Goal: Task Accomplishment & Management: Manage account settings

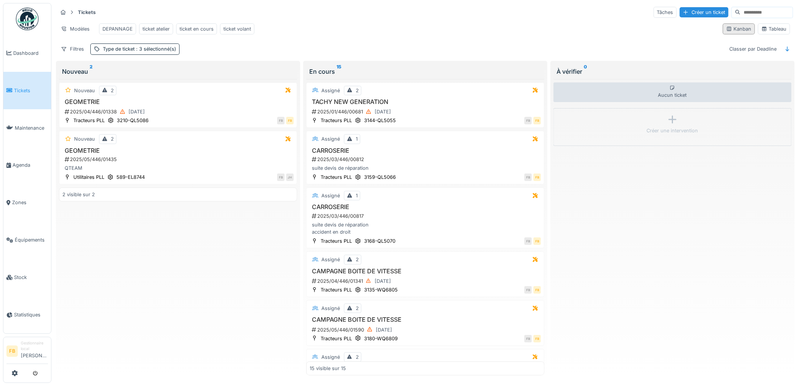
click at [728, 31] on div "Kanban" at bounding box center [739, 28] width 25 height 7
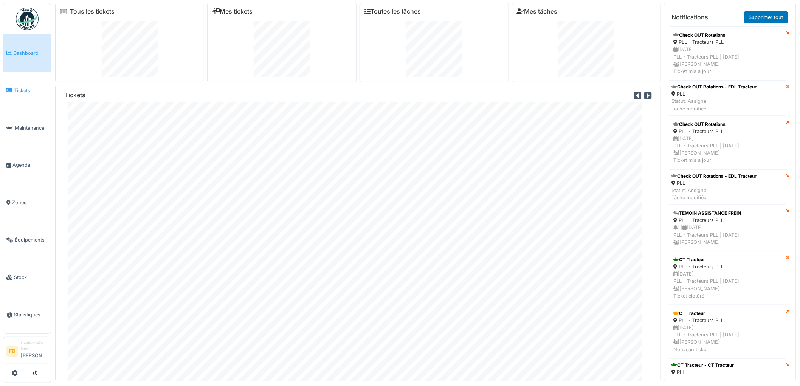
click at [36, 87] on span "Tickets" at bounding box center [31, 90] width 34 height 7
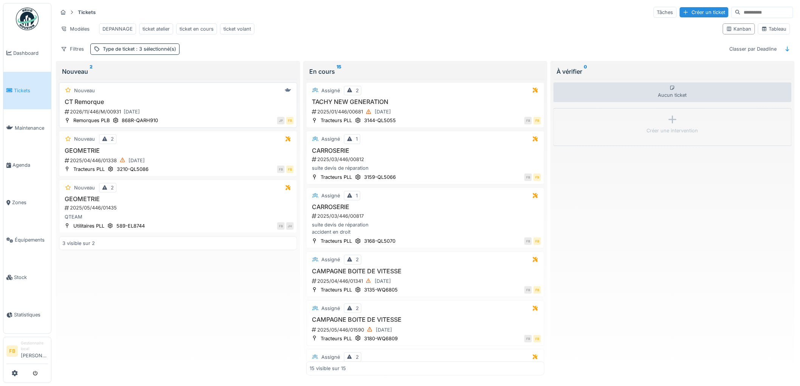
click at [191, 95] on div "Nouveau" at bounding box center [178, 90] width 232 height 9
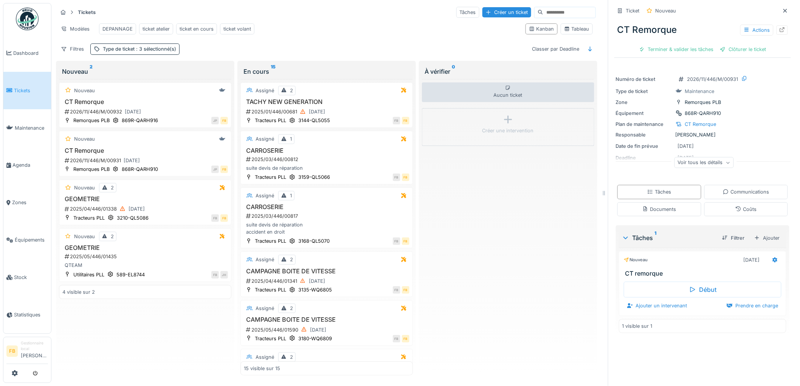
click at [35, 88] on span "Tickets" at bounding box center [31, 90] width 34 height 7
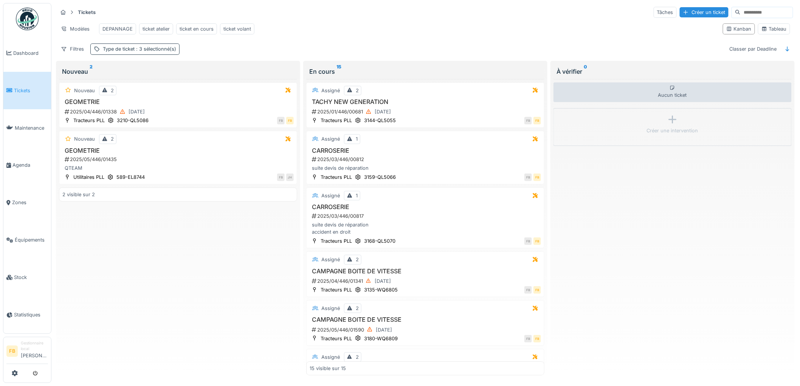
click at [152, 52] on span ": 3 sélectionné(s)" at bounding box center [156, 49] width 42 height 6
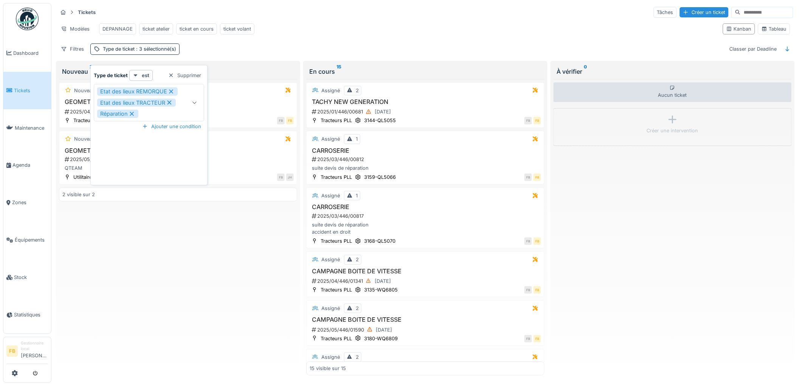
click at [222, 9] on div "Tickets Tâches Créer un ticket" at bounding box center [426, 12] width 736 height 12
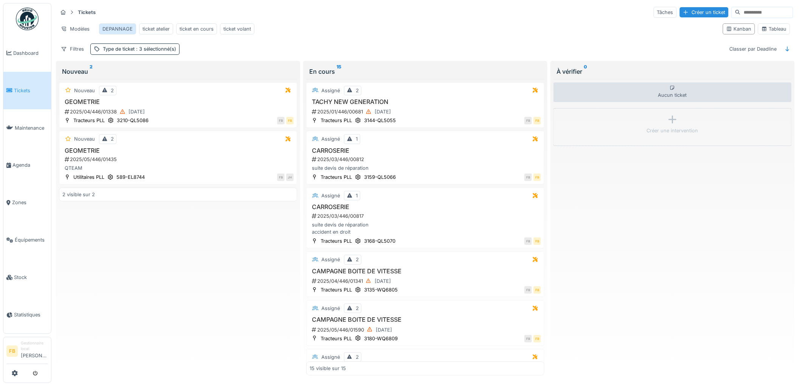
click at [125, 25] on div "DEPANNAGE" at bounding box center [118, 28] width 30 height 7
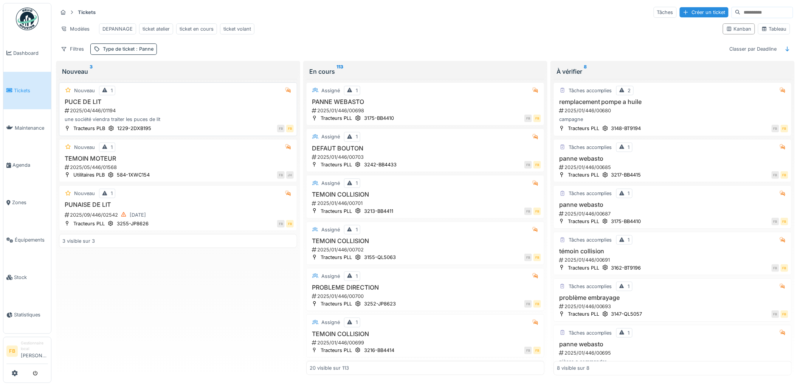
click at [180, 114] on div "2025/04/446/01194" at bounding box center [179, 110] width 230 height 7
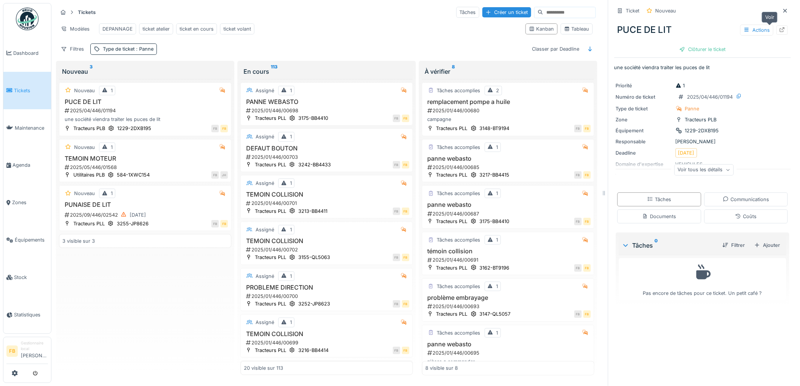
click at [780, 31] on icon at bounding box center [783, 29] width 6 height 5
click at [173, 220] on div "2025/09/446/02542 03/09/2025" at bounding box center [146, 214] width 164 height 9
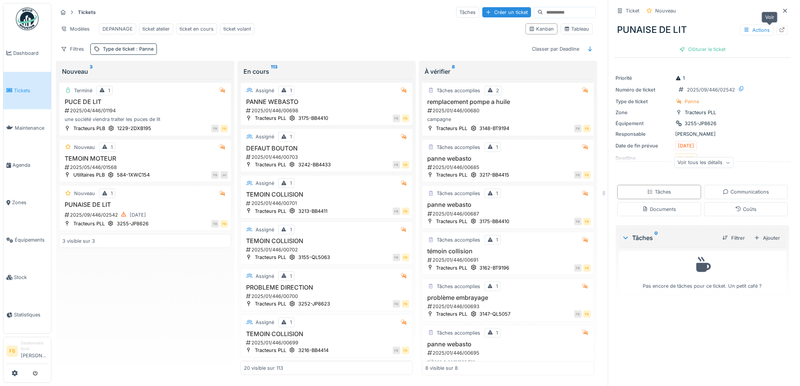
click at [780, 26] on div at bounding box center [783, 29] width 6 height 7
click at [26, 92] on span "Tickets" at bounding box center [31, 90] width 34 height 7
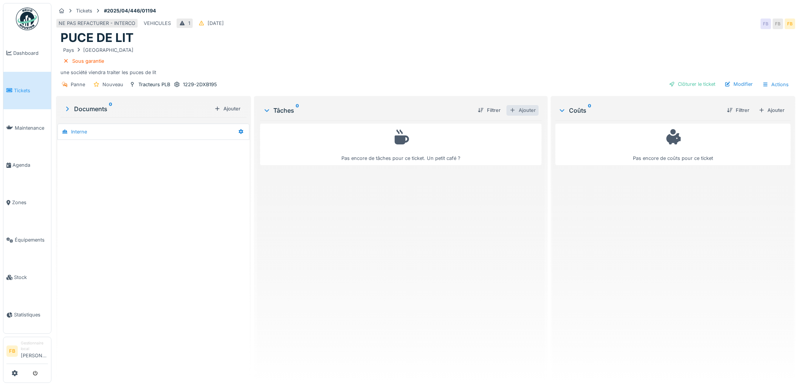
click at [521, 112] on div "Ajouter" at bounding box center [523, 110] width 32 height 10
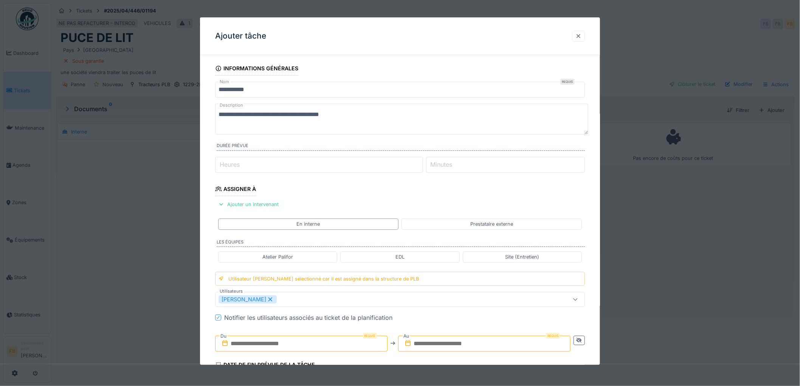
click at [582, 38] on div at bounding box center [579, 36] width 6 height 7
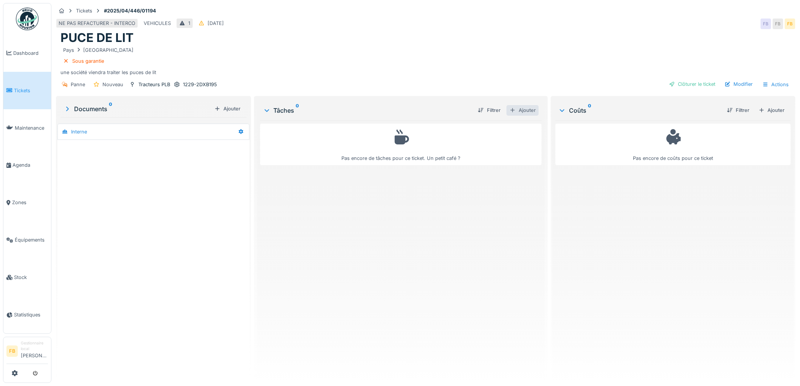
click at [520, 110] on div "Ajouter" at bounding box center [523, 110] width 32 height 10
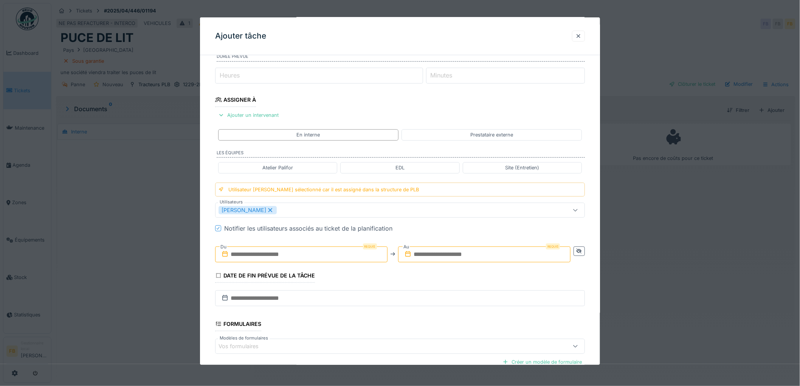
scroll to position [174, 0]
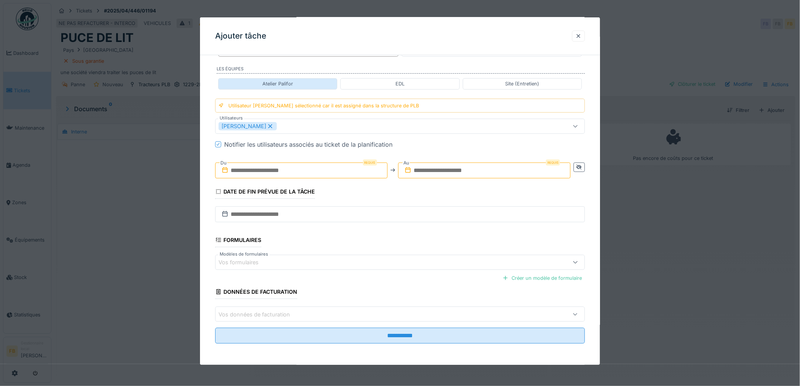
click at [288, 79] on div "Atelier Palifor" at bounding box center [277, 83] width 119 height 11
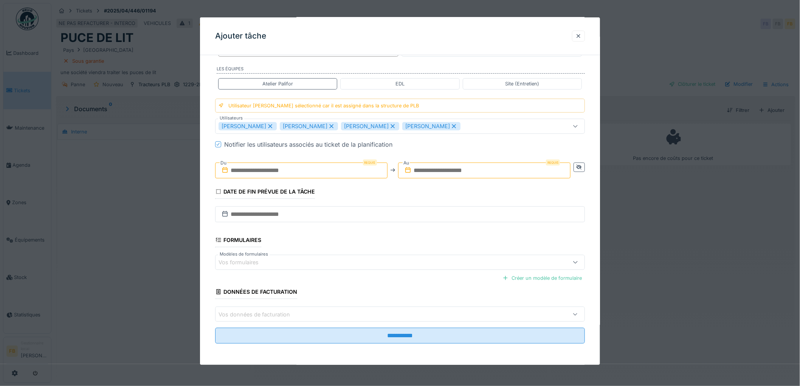
click at [432, 122] on div "Thomas Collinet" at bounding box center [432, 126] width 58 height 8
click at [390, 126] on icon at bounding box center [393, 126] width 7 height 5
click at [328, 127] on icon at bounding box center [331, 126] width 7 height 5
type input "*****"
click at [267, 124] on icon at bounding box center [270, 126] width 7 height 5
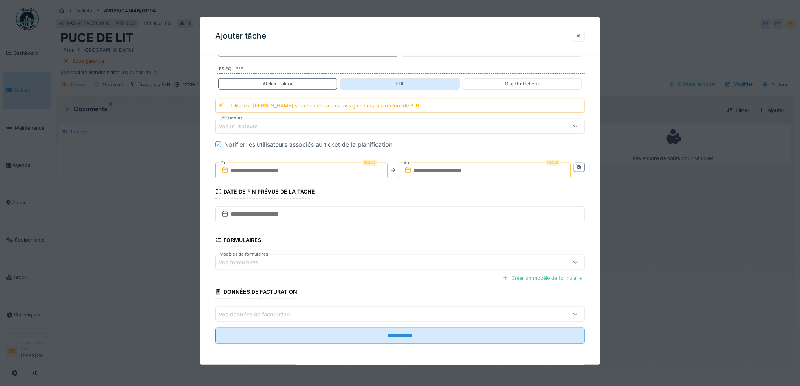
click at [399, 82] on div "EDL" at bounding box center [400, 83] width 9 height 7
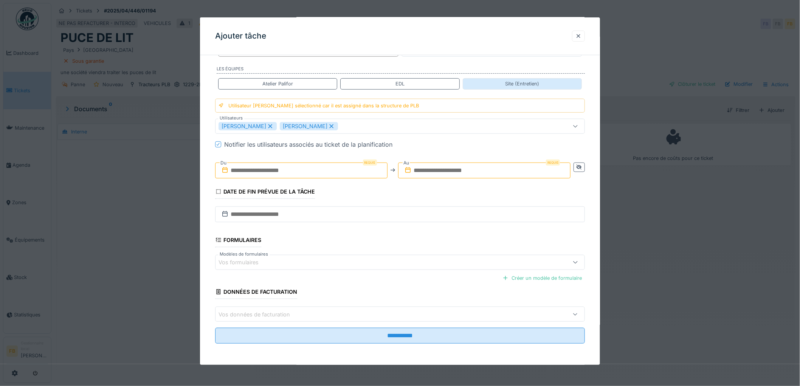
click at [519, 85] on div "Site (Entretien)" at bounding box center [522, 83] width 34 height 7
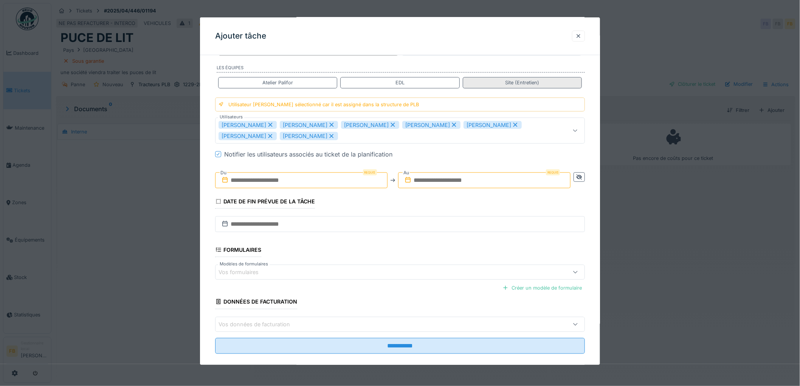
click at [512, 82] on div "Site (Entretien)" at bounding box center [522, 82] width 34 height 7
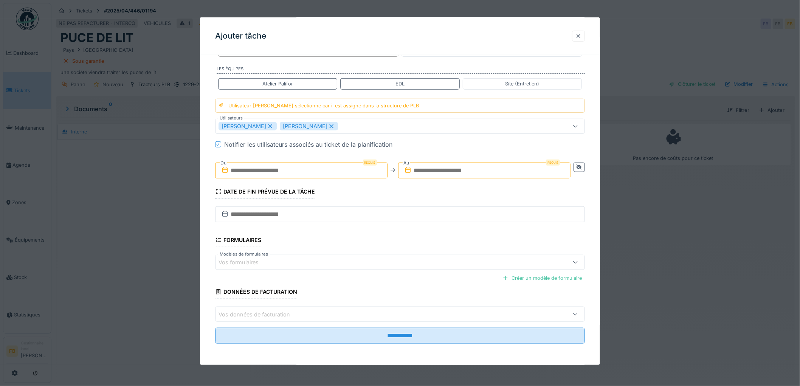
click at [328, 125] on icon at bounding box center [331, 126] width 7 height 5
type input "*****"
click at [269, 127] on icon at bounding box center [271, 126] width 4 height 4
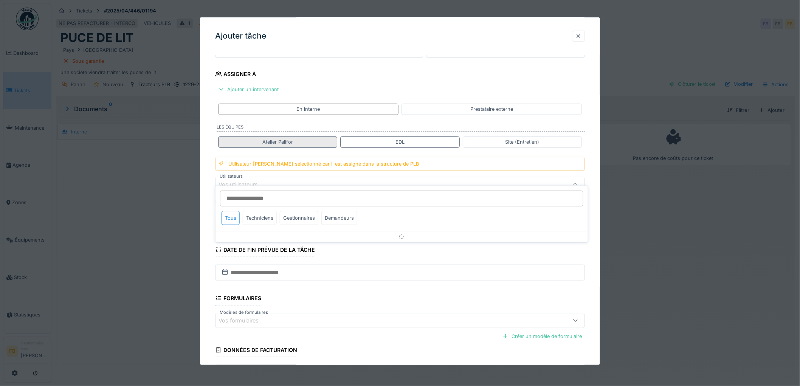
scroll to position [109, 0]
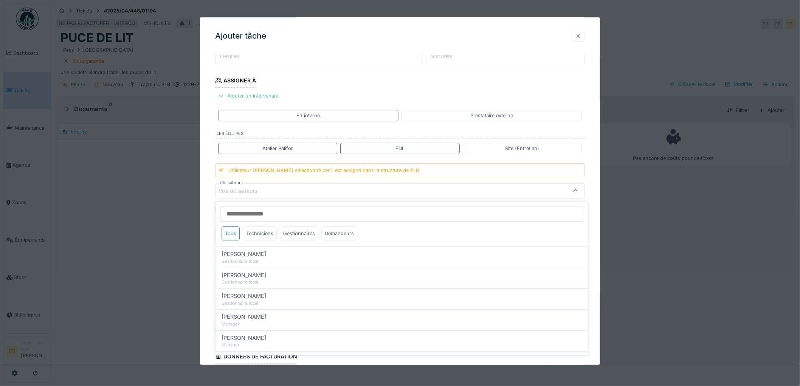
click at [248, 213] on input "Utilisateurs" at bounding box center [402, 214] width 364 height 16
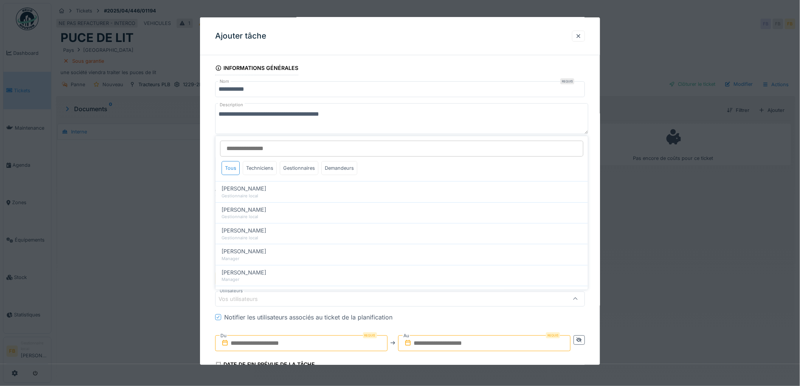
scroll to position [0, 0]
click at [206, 137] on div "**********" at bounding box center [400, 299] width 400 height 477
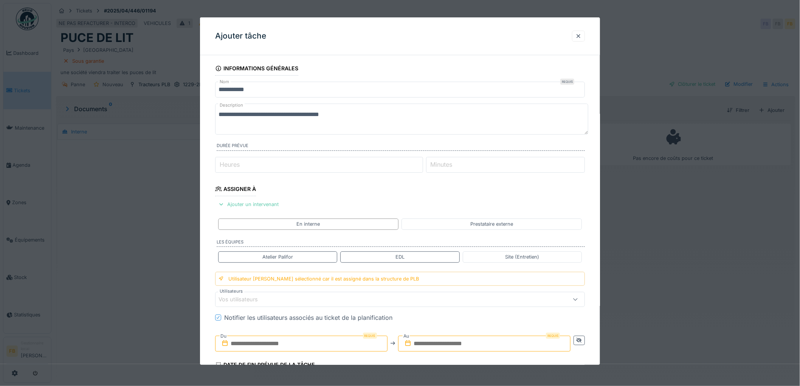
click at [278, 204] on div "Ajouter un intervenant" at bounding box center [248, 204] width 67 height 10
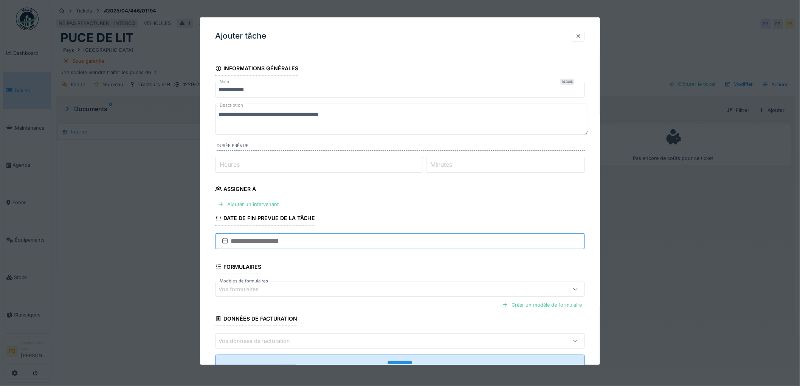
click at [264, 241] on input "text" at bounding box center [400, 241] width 370 height 16
click at [582, 38] on div at bounding box center [579, 36] width 6 height 7
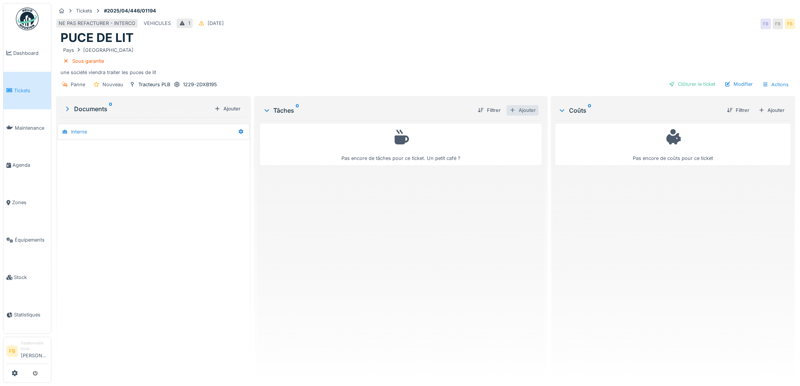
click at [515, 108] on div "Ajouter" at bounding box center [523, 110] width 32 height 10
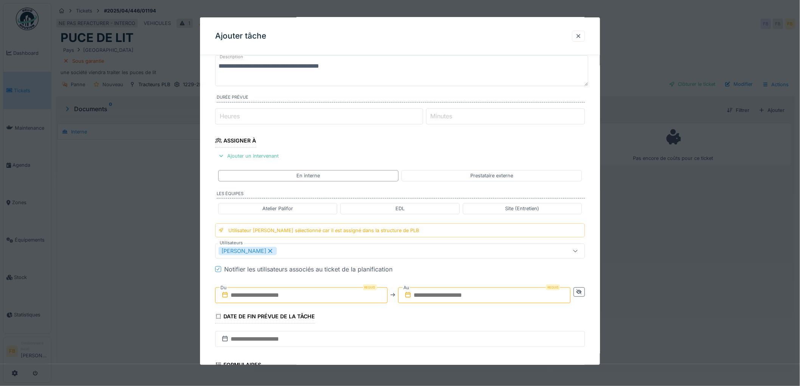
scroll to position [126, 0]
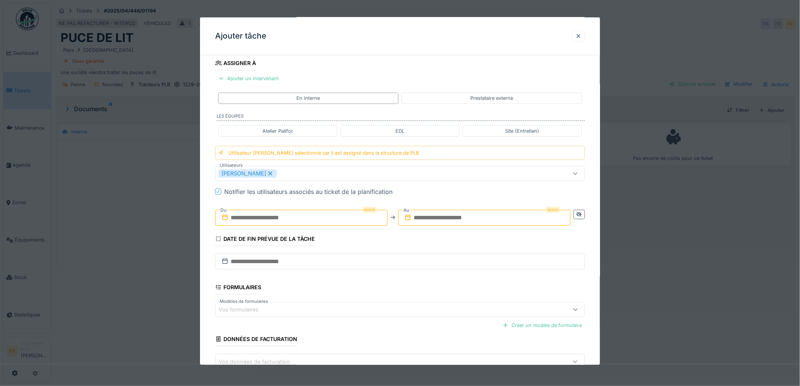
click at [267, 174] on icon at bounding box center [270, 173] width 7 height 5
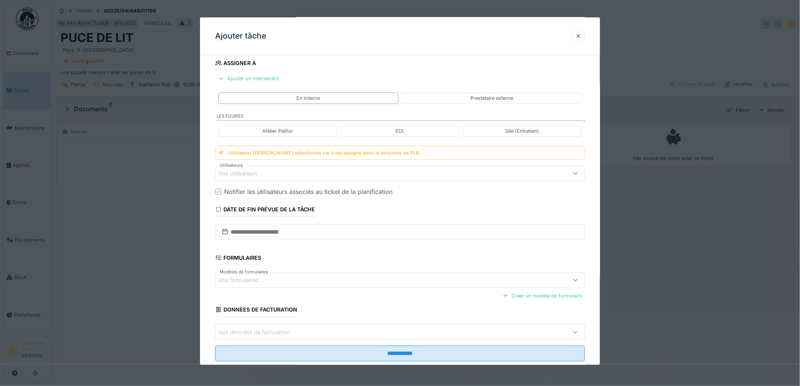
click at [219, 193] on icon at bounding box center [218, 192] width 5 height 4
click at [463, 97] on div "Prestataire externe" at bounding box center [492, 98] width 180 height 11
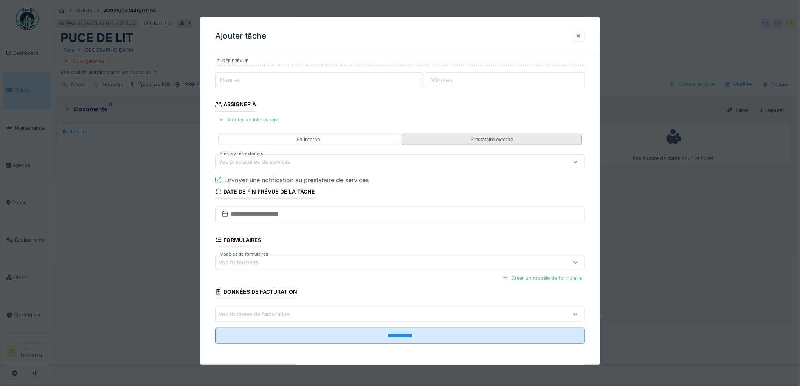
scroll to position [85, 0]
click at [302, 137] on div "En interne" at bounding box center [308, 139] width 23 height 7
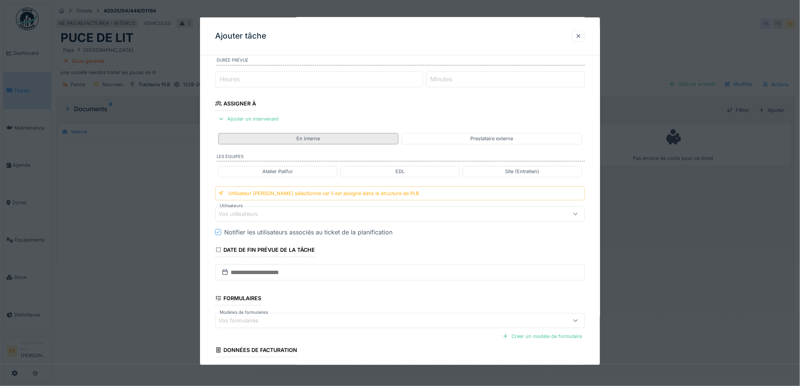
scroll to position [126, 0]
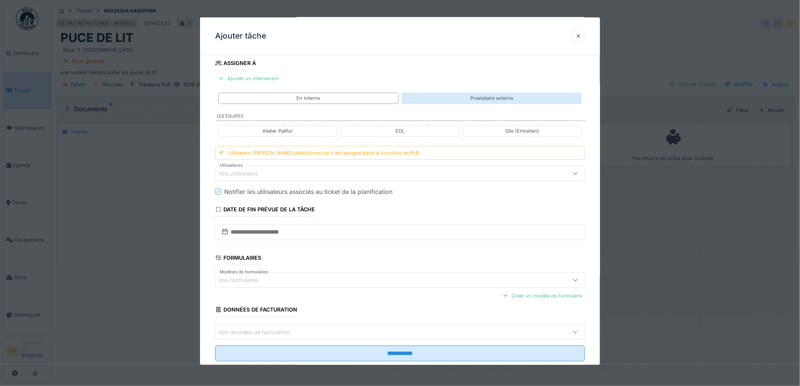
click at [468, 99] on div "Prestataire externe" at bounding box center [492, 98] width 180 height 11
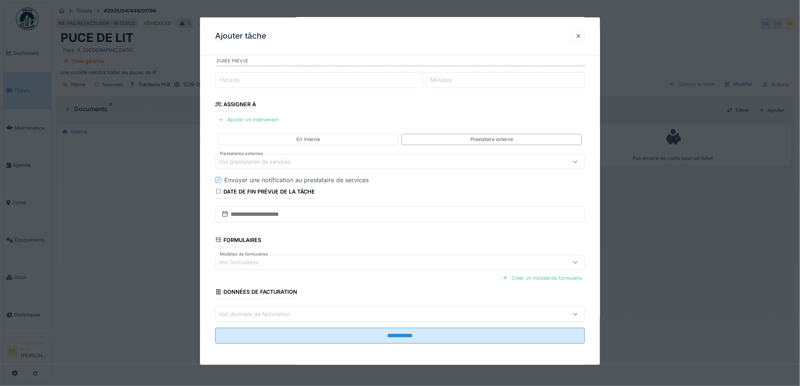
scroll to position [85, 0]
click at [255, 163] on div "Vos prestataires de services" at bounding box center [260, 162] width 83 height 8
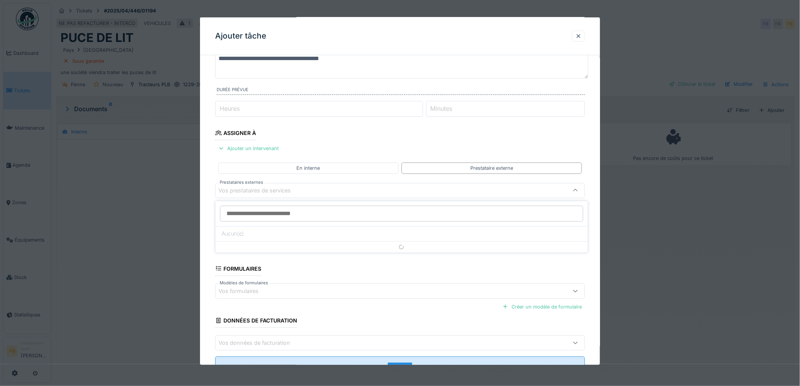
scroll to position [56, 0]
click at [263, 210] on input "*****" at bounding box center [402, 214] width 364 height 16
type input "*"
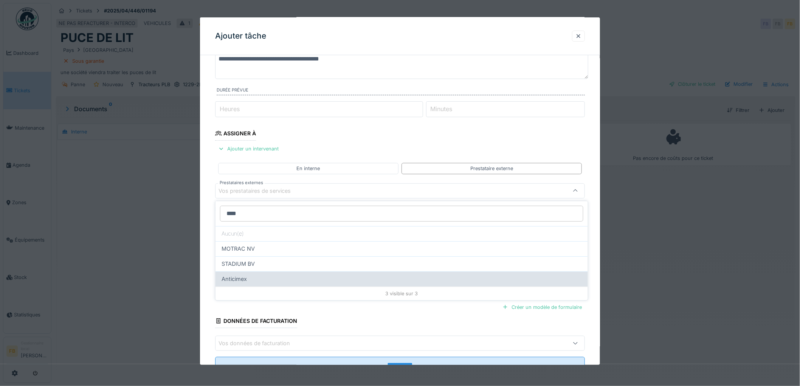
type input "****"
click at [244, 279] on span "Anticimex" at bounding box center [234, 279] width 25 height 8
type input "*****"
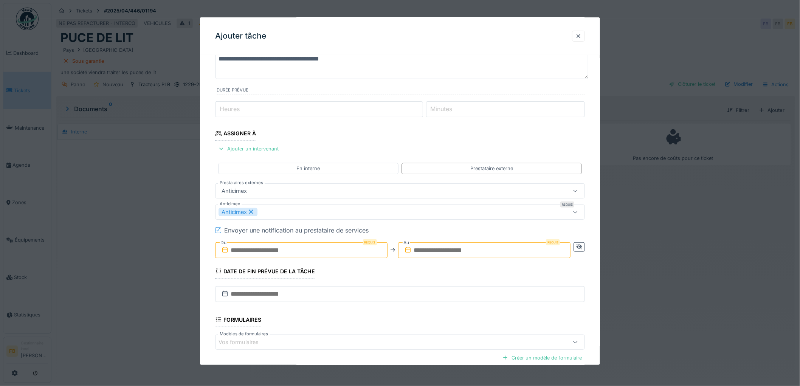
click at [218, 230] on icon at bounding box center [218, 230] width 5 height 4
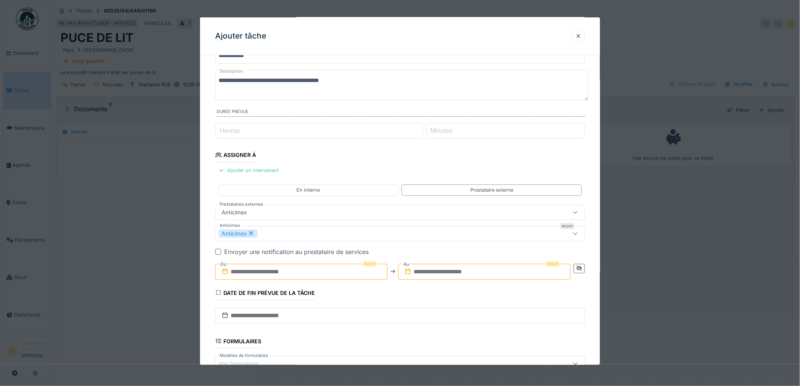
drag, startPoint x: 320, startPoint y: 25, endPoint x: 394, endPoint y: 20, distance: 74.3
click at [371, 20] on div "Ajouter tâche" at bounding box center [400, 36] width 400 height 38
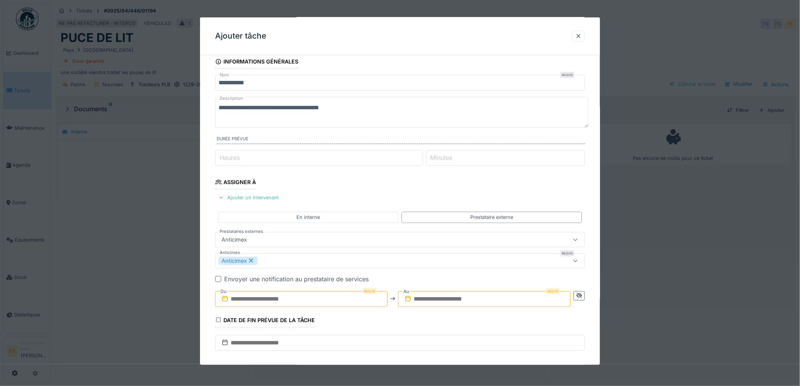
scroll to position [0, 0]
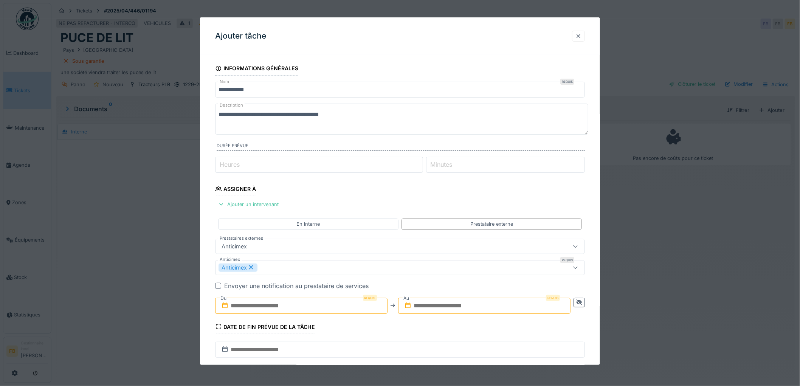
click at [582, 36] on div at bounding box center [579, 36] width 6 height 7
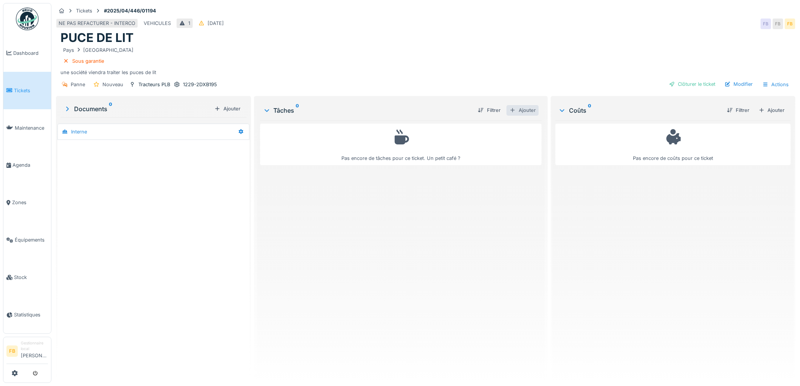
click at [518, 107] on div "Ajouter" at bounding box center [523, 110] width 32 height 10
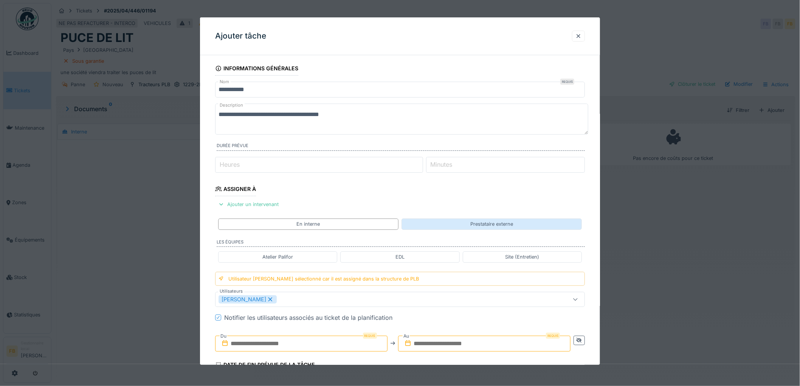
click at [436, 225] on div "Prestataire externe" at bounding box center [492, 224] width 180 height 11
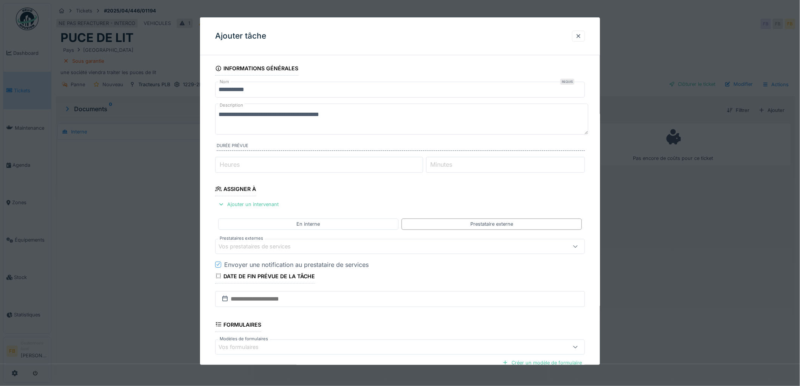
click at [247, 248] on div "Vos prestataires de services" at bounding box center [260, 246] width 83 height 8
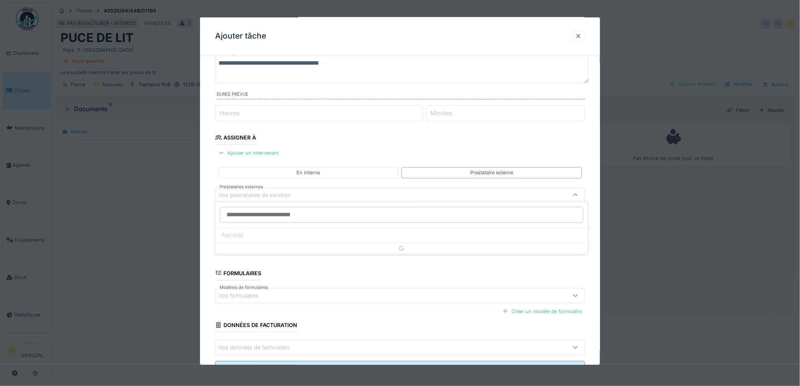
scroll to position [56, 0]
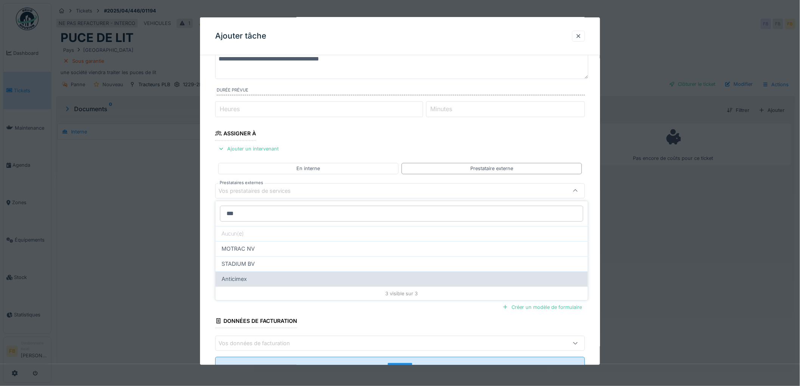
type input "***"
click at [240, 282] on span "Anticimex" at bounding box center [234, 279] width 25 height 8
type input "*****"
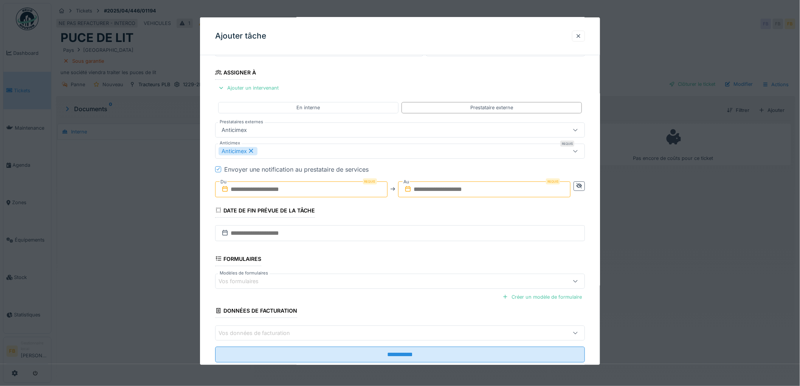
scroll to position [136, 0]
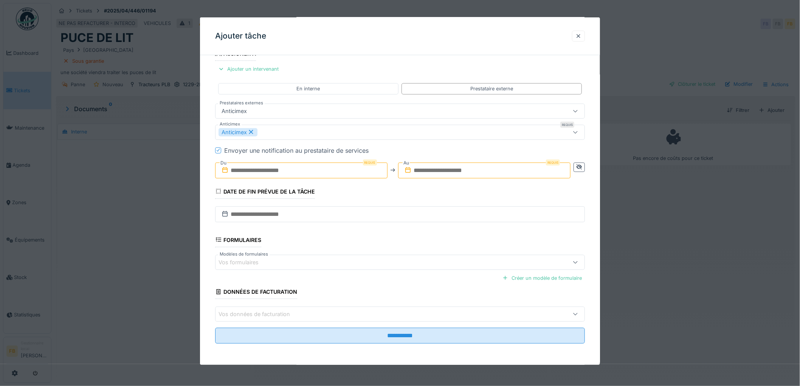
click at [219, 149] on icon at bounding box center [218, 150] width 3 height 3
click at [244, 168] on input "text" at bounding box center [301, 171] width 173 height 16
click at [249, 188] on span "Previous Month" at bounding box center [249, 189] width 0 height 9
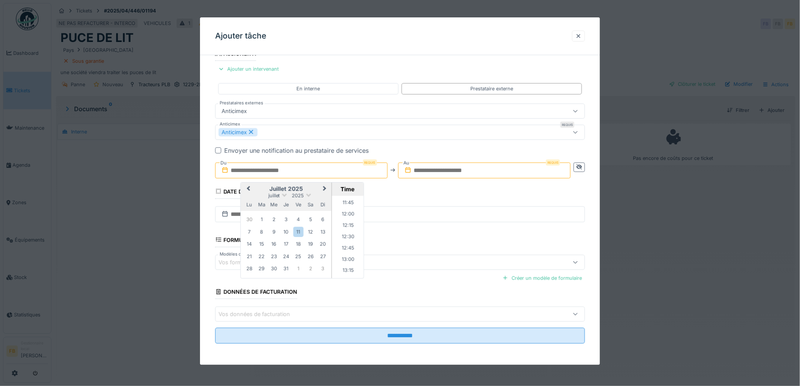
click at [249, 188] on span "Previous Month" at bounding box center [249, 189] width 0 height 9
click at [284, 243] on div "17" at bounding box center [286, 244] width 10 height 10
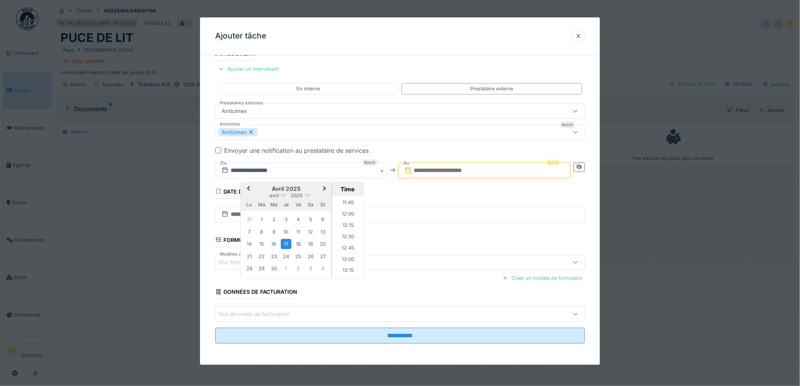
click at [287, 243] on div "17" at bounding box center [286, 244] width 10 height 10
click at [339, 233] on li "12:30" at bounding box center [348, 237] width 32 height 11
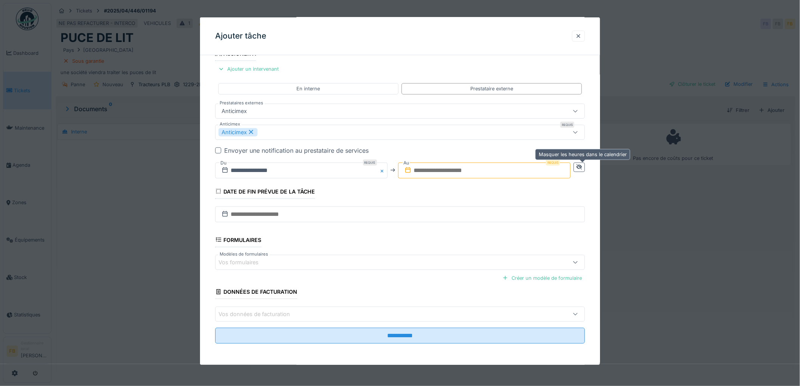
click at [583, 169] on div at bounding box center [580, 167] width 6 height 7
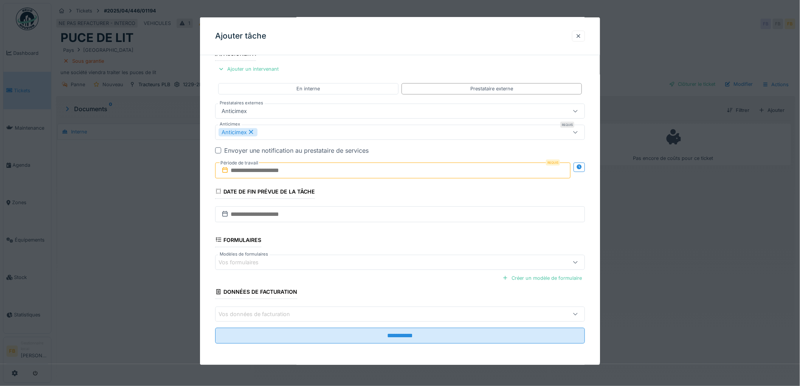
click at [263, 171] on input "text" at bounding box center [393, 171] width 356 height 16
click at [357, 186] on span "Previous Month" at bounding box center [357, 189] width 0 height 9
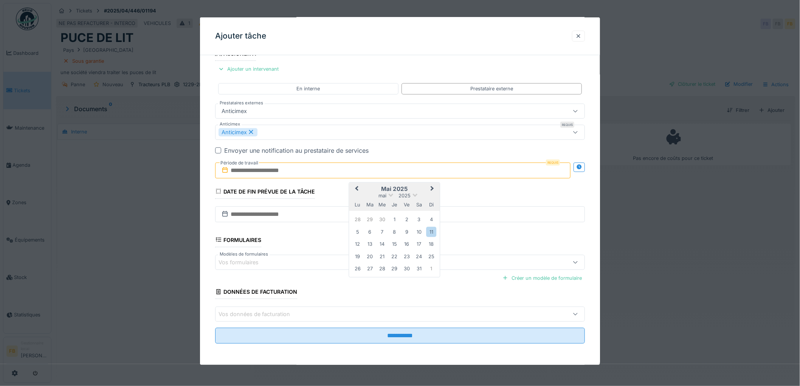
click at [357, 186] on span "Previous Month" at bounding box center [357, 189] width 0 height 9
click at [394, 244] on div "17" at bounding box center [395, 244] width 10 height 10
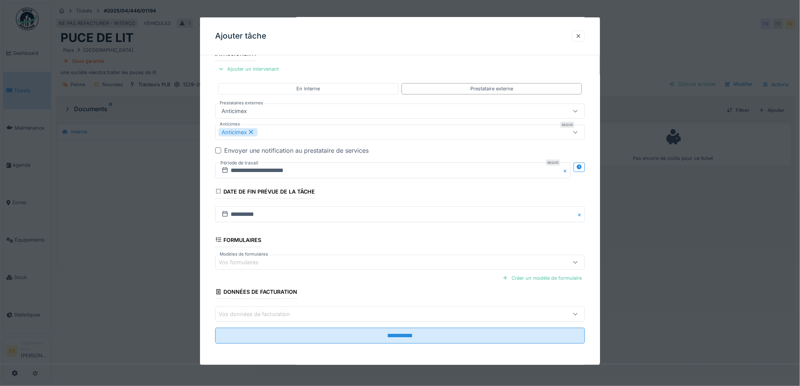
click at [255, 311] on div "Vos données de facturation" at bounding box center [260, 314] width 82 height 8
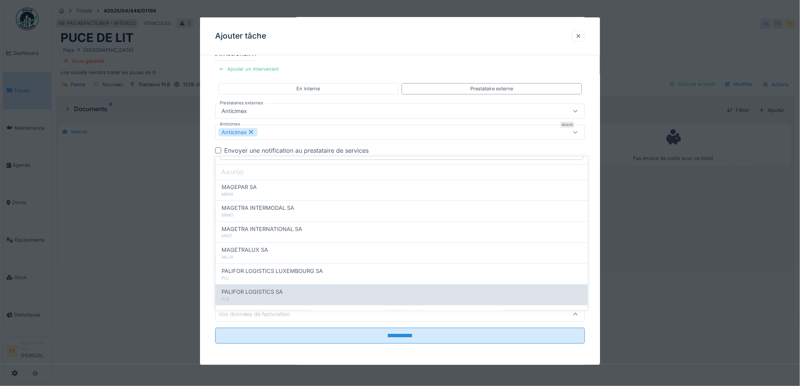
scroll to position [26, 0]
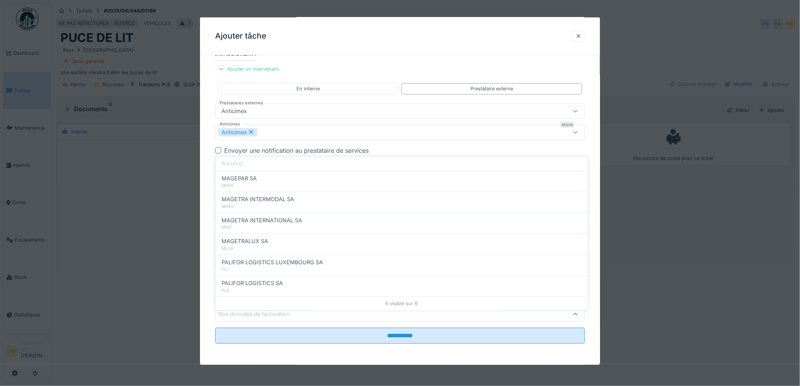
click at [208, 220] on div "**********" at bounding box center [400, 145] width 400 height 439
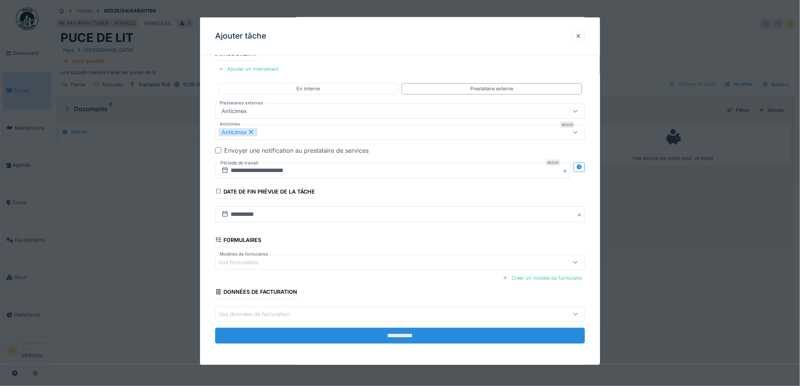
click at [387, 336] on input "**********" at bounding box center [400, 336] width 370 height 16
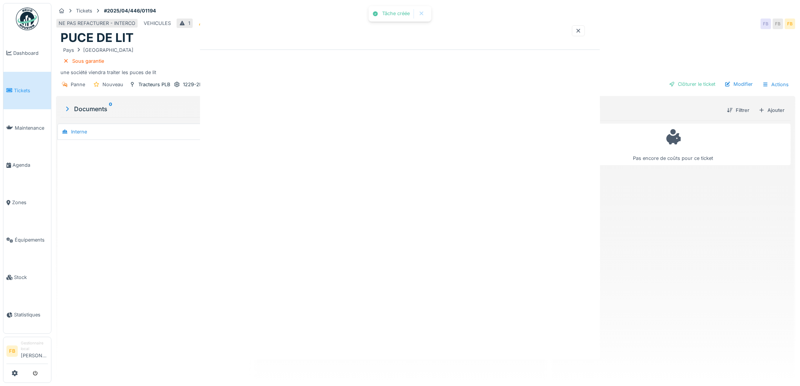
scroll to position [0, 0]
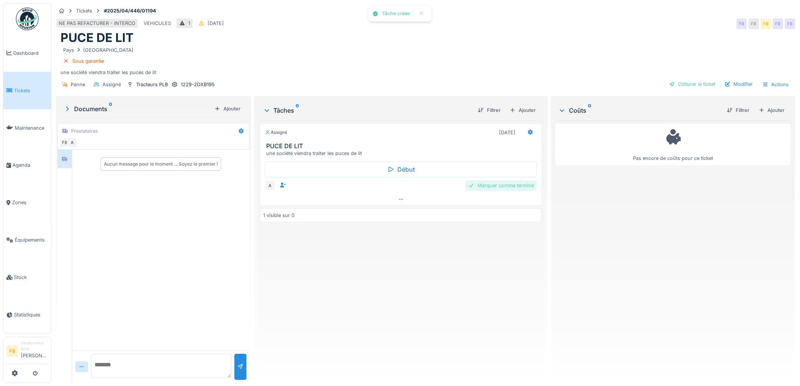
click at [497, 180] on div "Marquer comme terminé" at bounding box center [501, 185] width 71 height 10
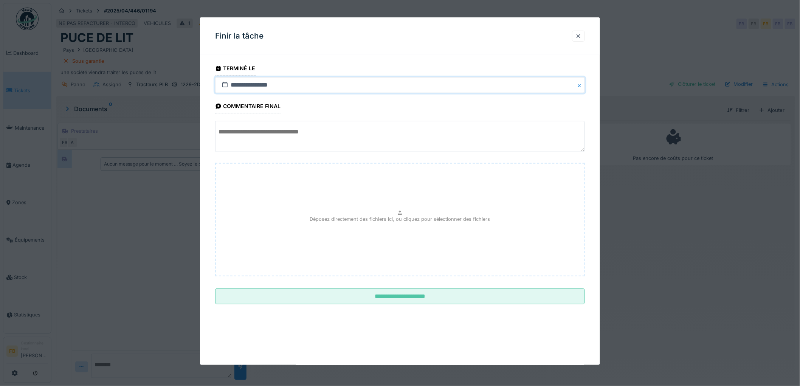
drag, startPoint x: 254, startPoint y: 84, endPoint x: 270, endPoint y: 87, distance: 16.5
click at [247, 84] on input "**********" at bounding box center [400, 85] width 370 height 16
click at [346, 108] on button "Previous Month" at bounding box center [347, 104] width 12 height 12
click at [348, 103] on span "Previous Month" at bounding box center [348, 103] width 0 height 9
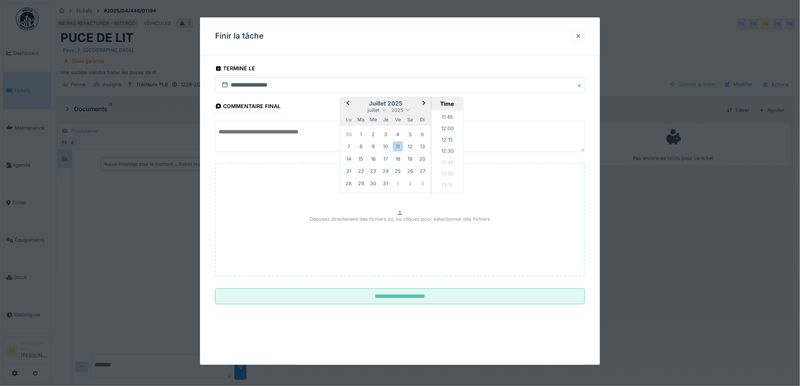
click at [348, 103] on span "Previous Month" at bounding box center [348, 103] width 0 height 9
click at [385, 158] on div "17" at bounding box center [386, 159] width 10 height 10
click at [437, 148] on li "12:30" at bounding box center [448, 151] width 32 height 11
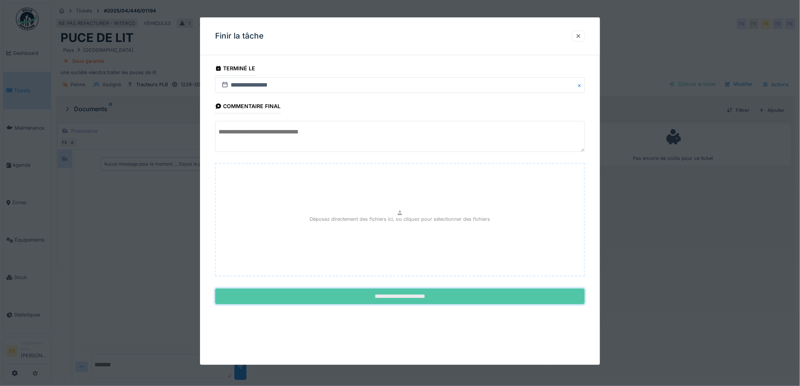
click at [392, 292] on input "**********" at bounding box center [400, 297] width 370 height 16
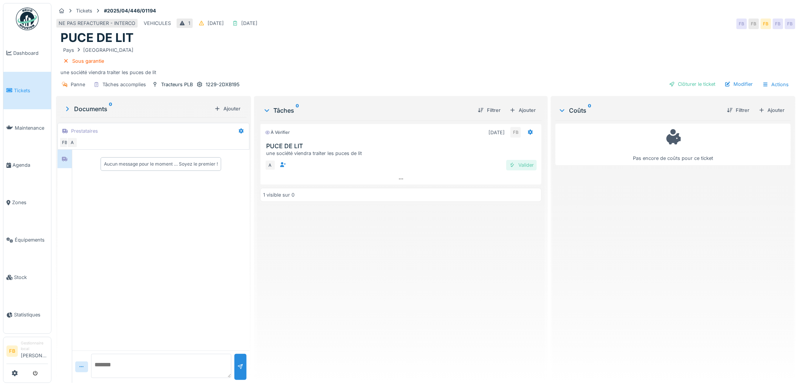
click at [524, 160] on div "Valider" at bounding box center [522, 165] width 31 height 10
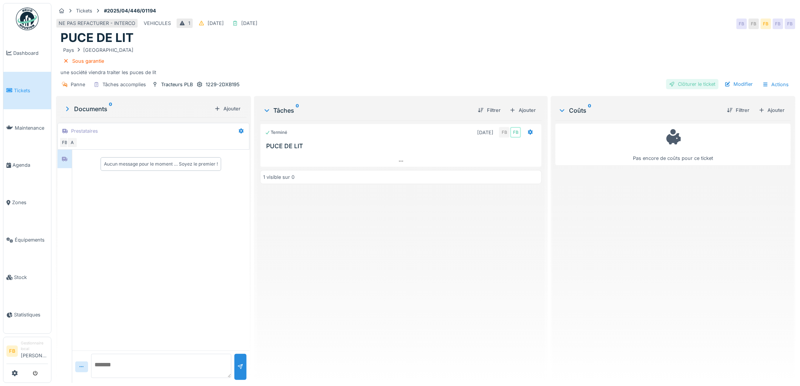
click at [681, 80] on div "Clôturer le ticket" at bounding box center [693, 84] width 53 height 10
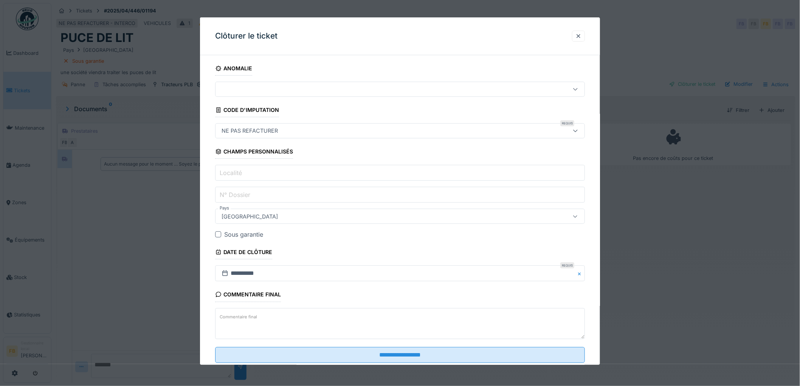
scroll to position [0, 0]
click at [249, 270] on input "**********" at bounding box center [400, 274] width 370 height 16
click at [364, 173] on span "Previous Month" at bounding box center [364, 172] width 0 height 9
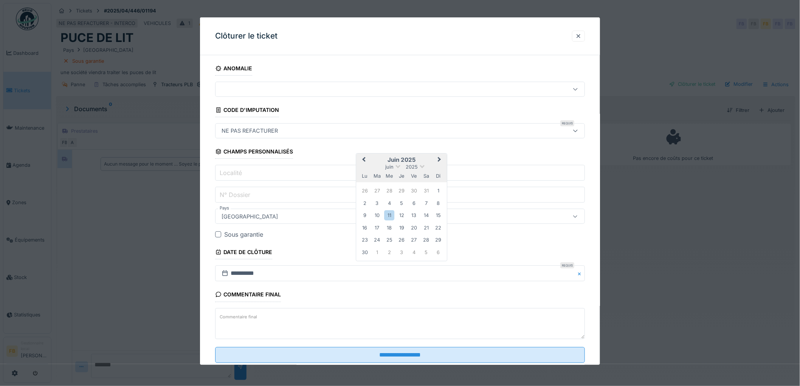
click at [364, 173] on div "lu" at bounding box center [365, 176] width 10 height 10
click at [362, 156] on button "Previous Month" at bounding box center [363, 160] width 12 height 12
click at [364, 173] on span "Previous Month" at bounding box center [364, 172] width 0 height 9
click at [403, 228] on div "17" at bounding box center [402, 228] width 10 height 10
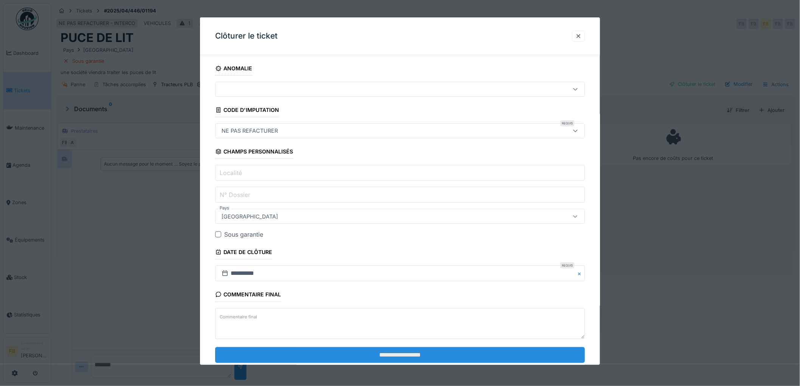
scroll to position [20, 0]
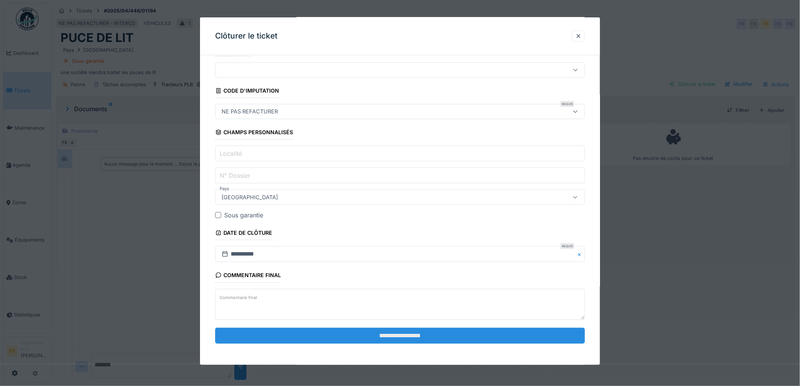
click at [364, 329] on input "**********" at bounding box center [400, 336] width 370 height 16
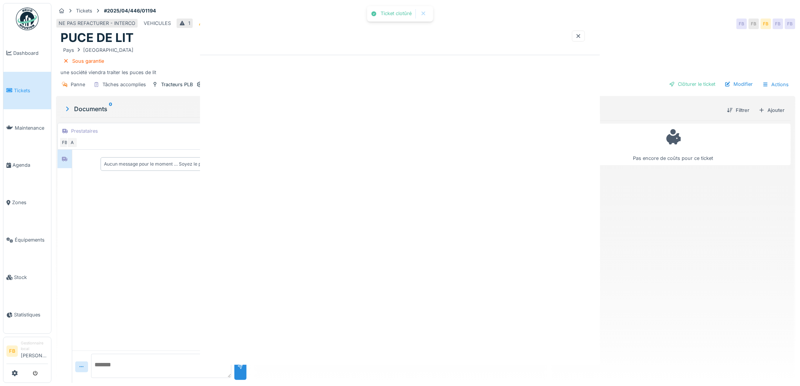
scroll to position [0, 0]
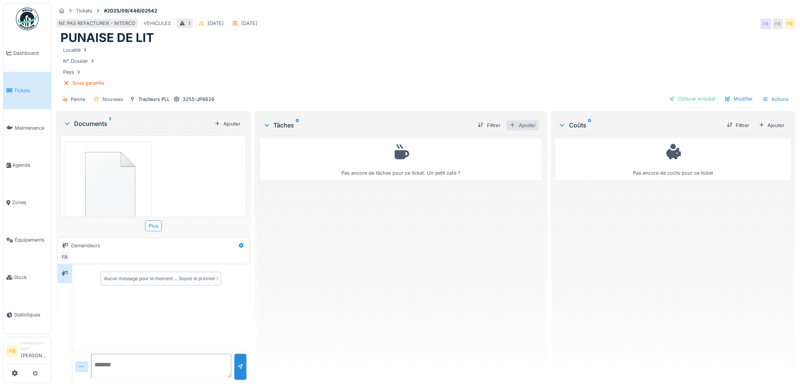
click at [517, 123] on div "Ajouter" at bounding box center [523, 125] width 32 height 10
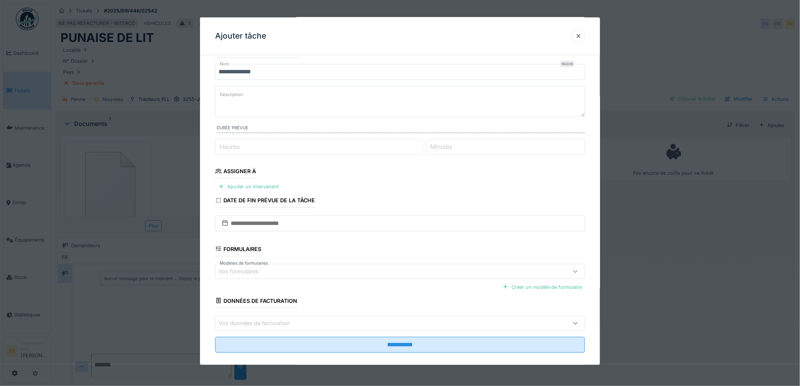
scroll to position [28, 0]
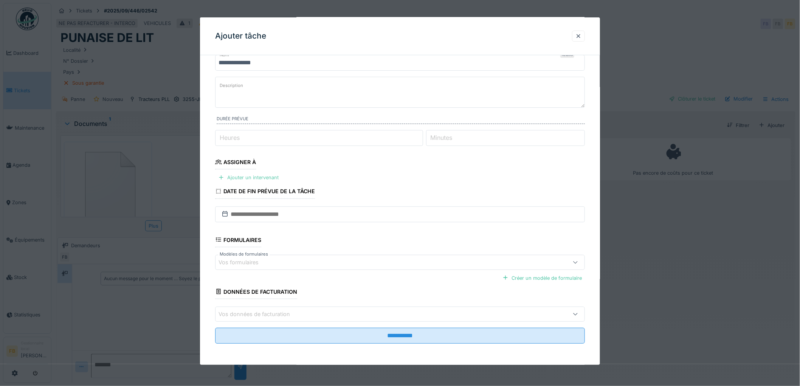
click at [267, 176] on div "Ajouter un intervenant" at bounding box center [248, 178] width 67 height 10
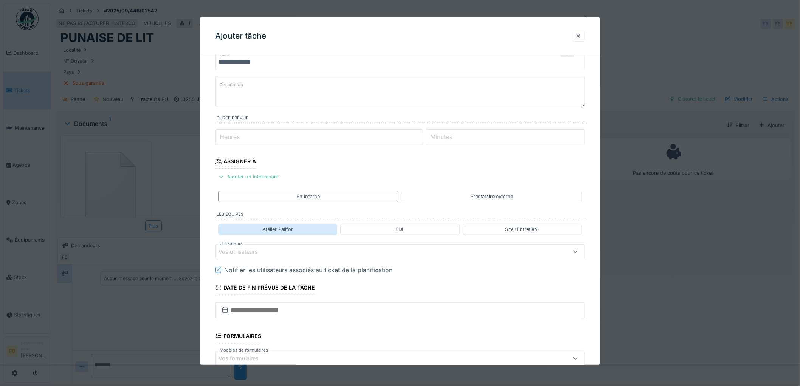
scroll to position [112, 0]
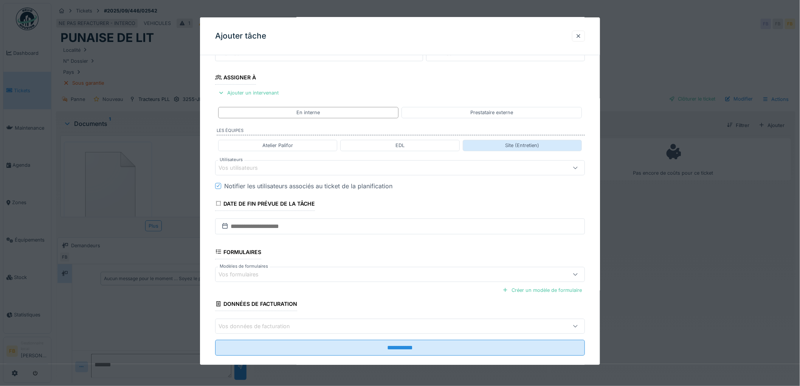
click at [542, 149] on div "Site (Entretien)" at bounding box center [522, 145] width 119 height 11
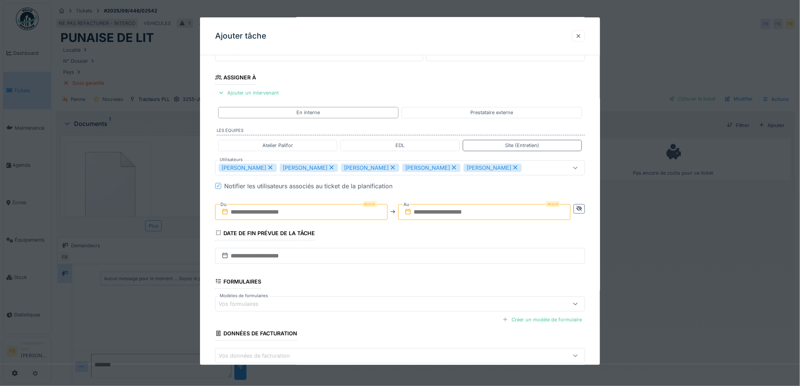
click at [519, 168] on icon at bounding box center [515, 167] width 7 height 5
click at [457, 167] on icon at bounding box center [454, 168] width 4 height 4
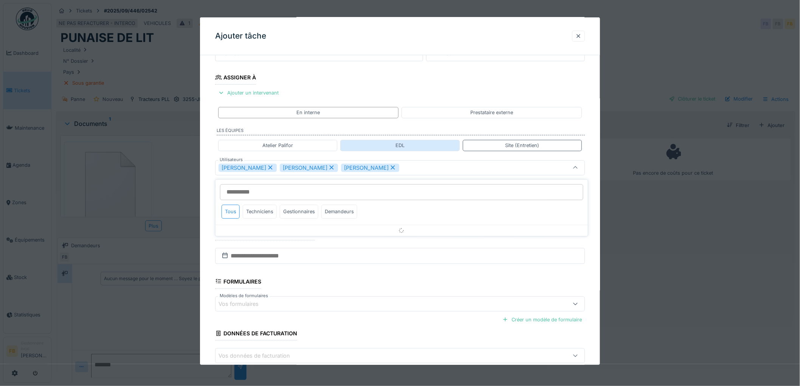
scroll to position [89, 0]
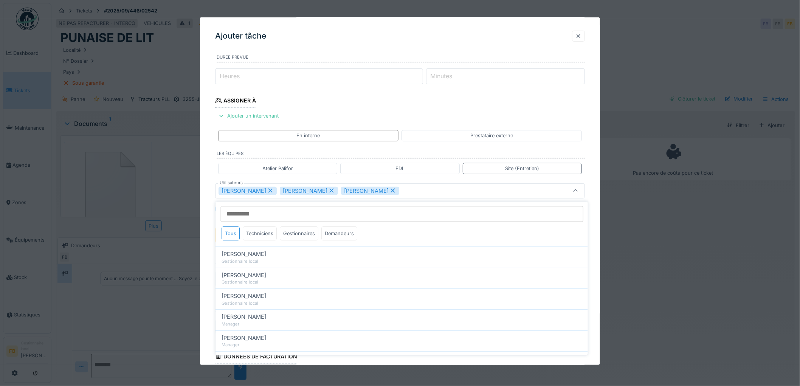
click at [390, 192] on icon at bounding box center [393, 190] width 7 height 5
click at [328, 190] on icon at bounding box center [331, 190] width 7 height 5
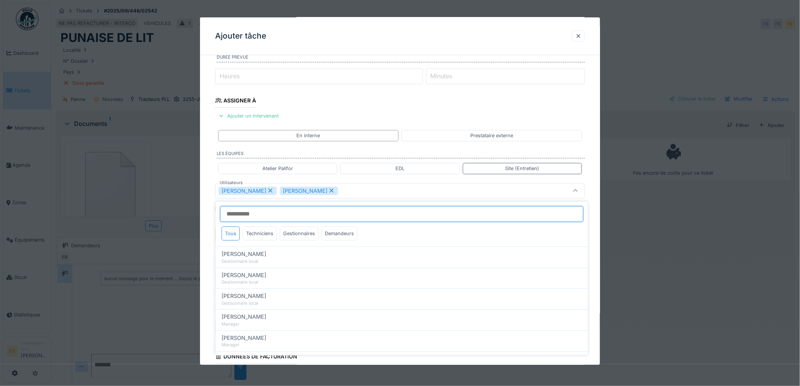
type input "*****"
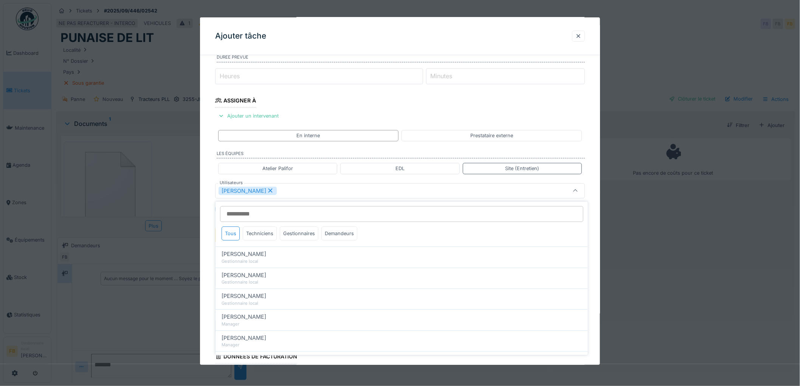
click at [267, 192] on icon at bounding box center [270, 190] width 7 height 5
click at [243, 189] on div "Vos utilisateurs" at bounding box center [244, 191] width 50 height 8
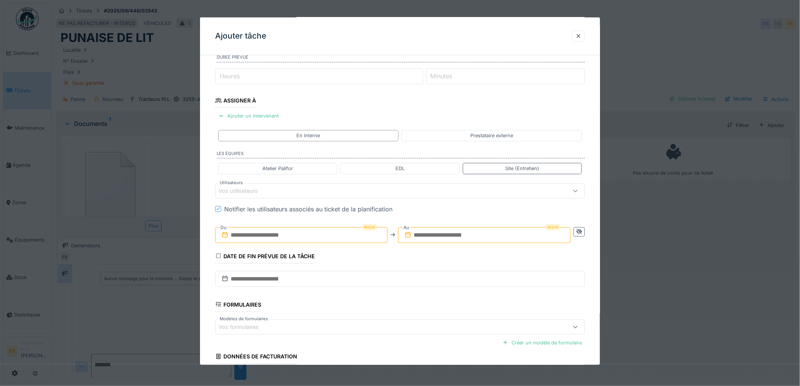
click at [243, 189] on div "Vos utilisateurs" at bounding box center [244, 191] width 50 height 8
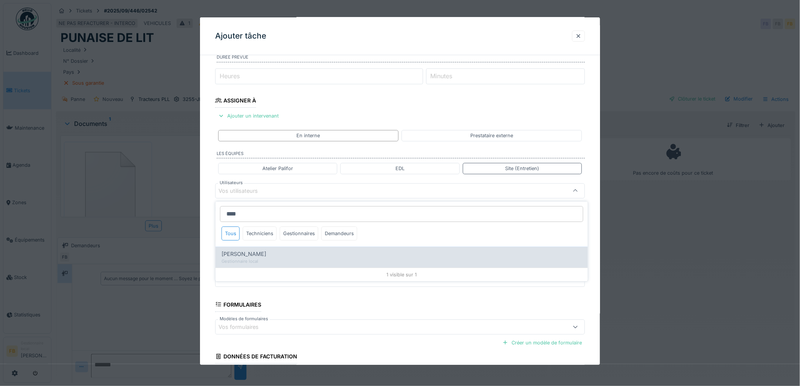
type input "****"
click at [251, 258] on div "Gestionnaire local" at bounding box center [402, 261] width 361 height 6
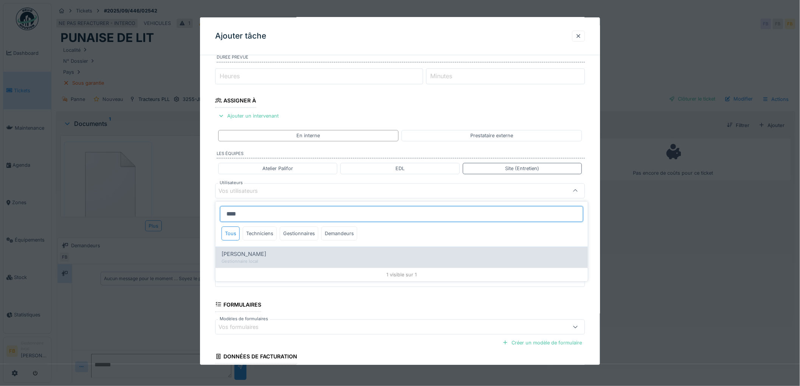
type input "*****"
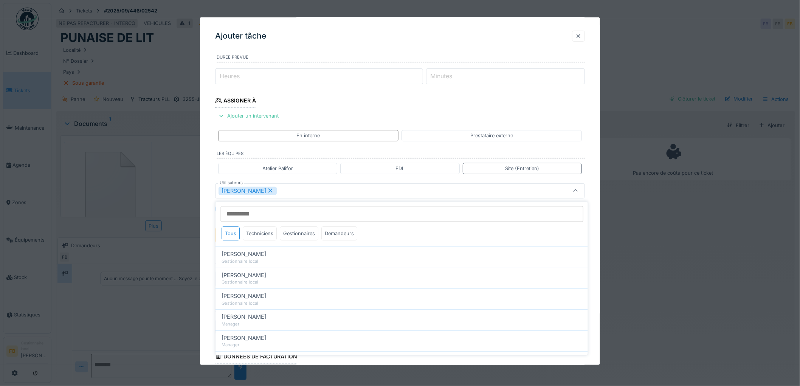
click at [213, 205] on div "**********" at bounding box center [400, 201] width 400 height 457
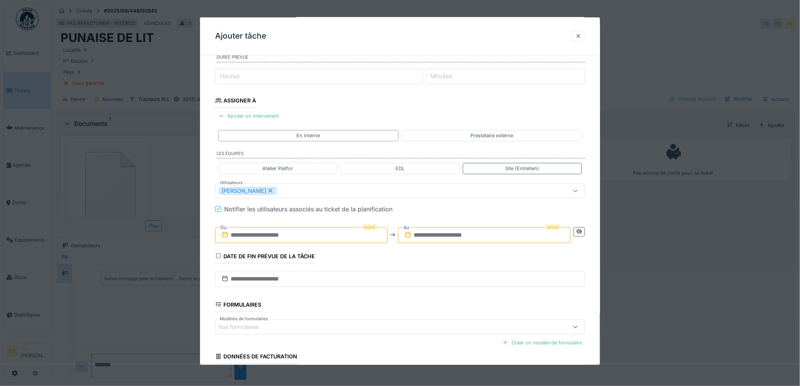
click at [582, 36] on div at bounding box center [579, 36] width 6 height 7
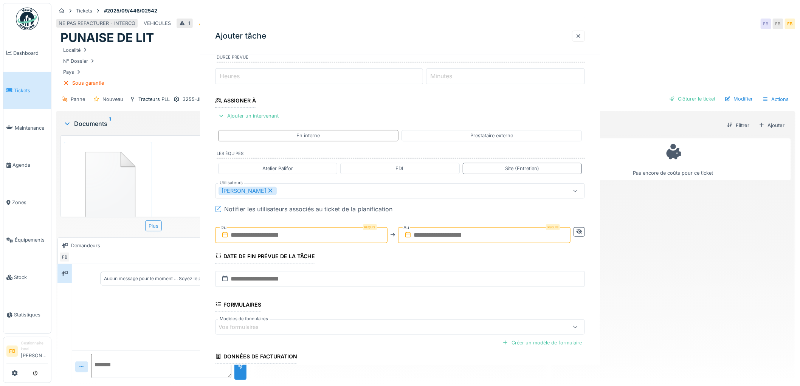
scroll to position [0, 0]
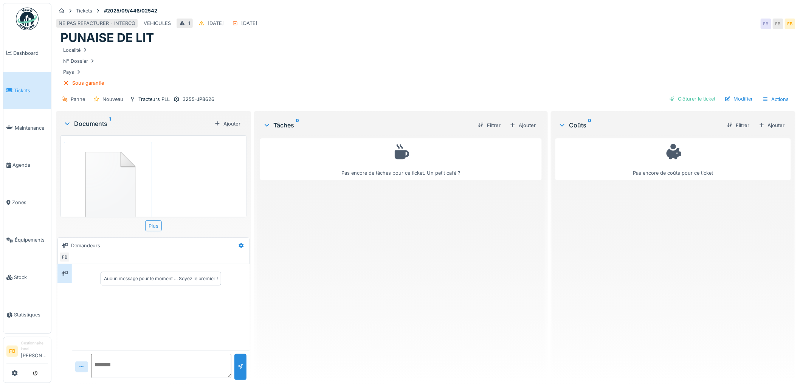
click at [520, 124] on div "Ajouter" at bounding box center [523, 125] width 32 height 10
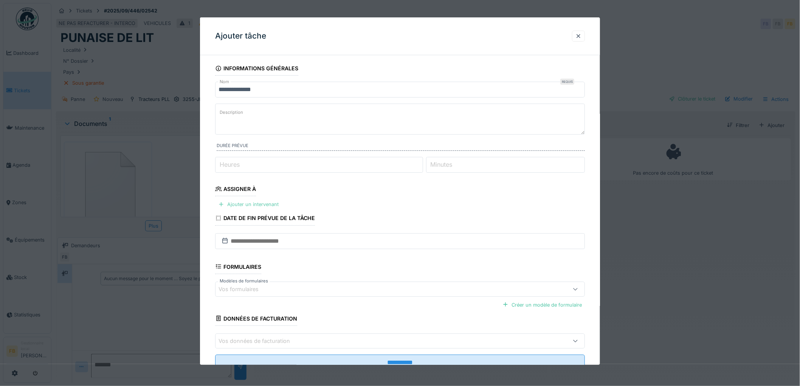
click at [256, 206] on div "Ajouter un intervenant" at bounding box center [248, 204] width 67 height 10
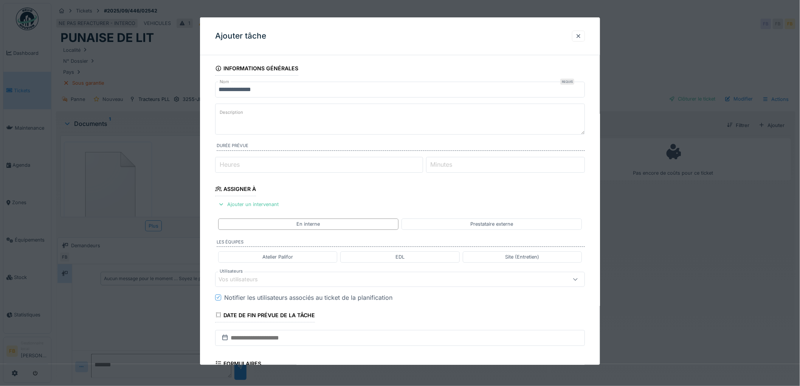
click at [248, 279] on div "Vos utilisateurs" at bounding box center [244, 279] width 50 height 8
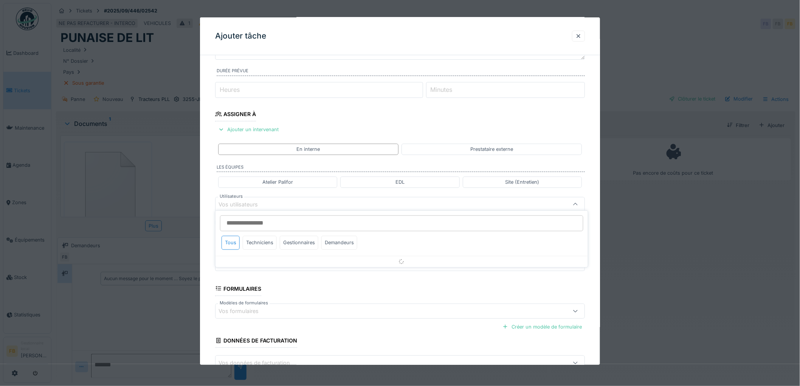
scroll to position [89, 0]
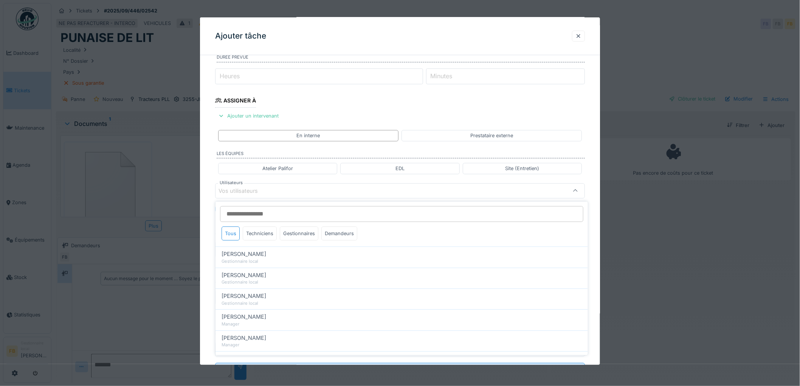
click at [242, 213] on input "Utilisateurs" at bounding box center [402, 214] width 364 height 16
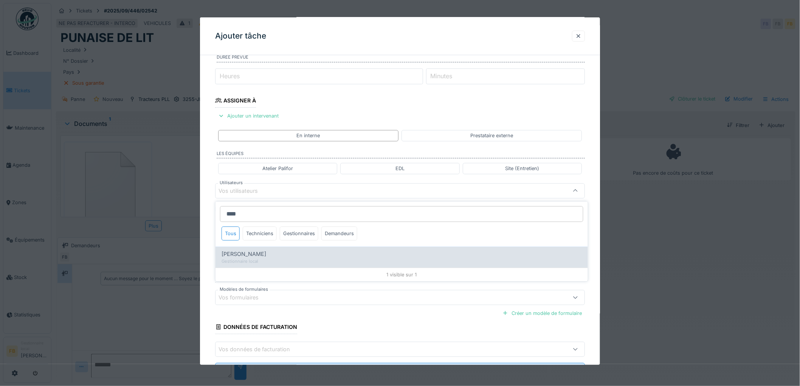
type input "****"
click at [255, 256] on span "[PERSON_NAME]" at bounding box center [244, 254] width 45 height 8
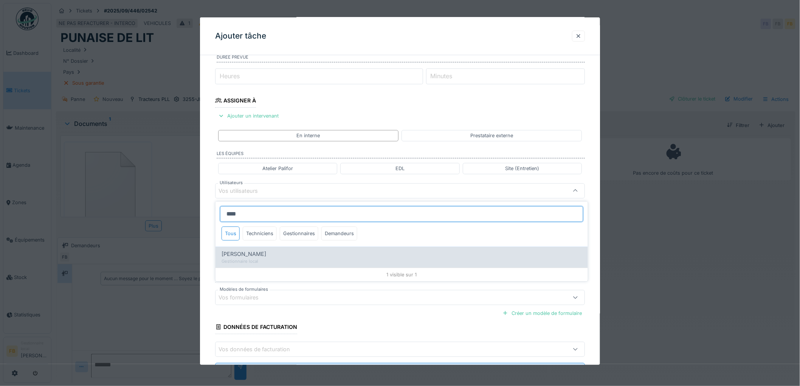
type input "*****"
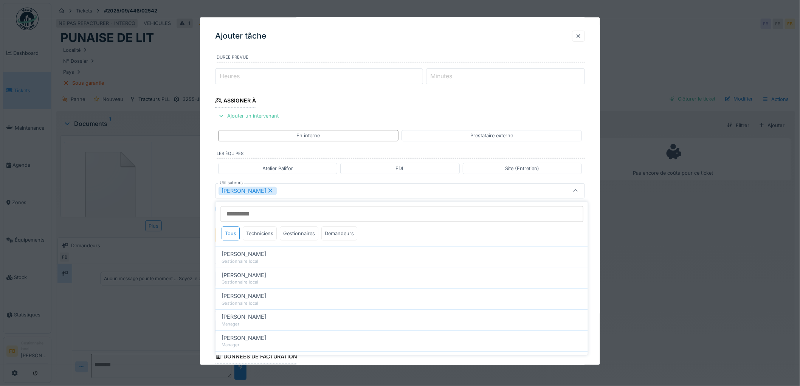
click at [213, 222] on div "**********" at bounding box center [400, 201] width 400 height 457
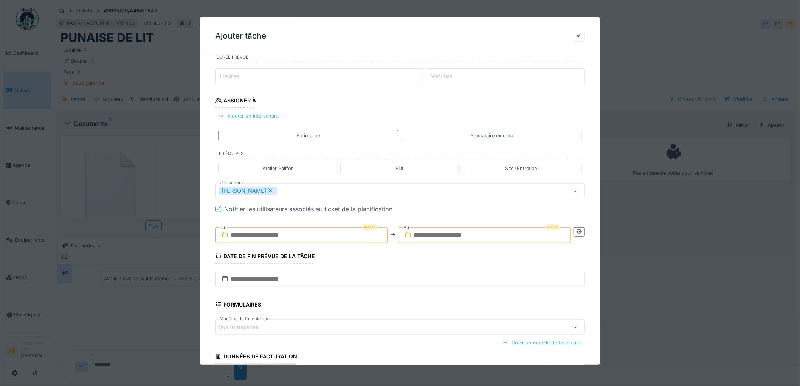
click at [250, 233] on input "text" at bounding box center [301, 235] width 173 height 16
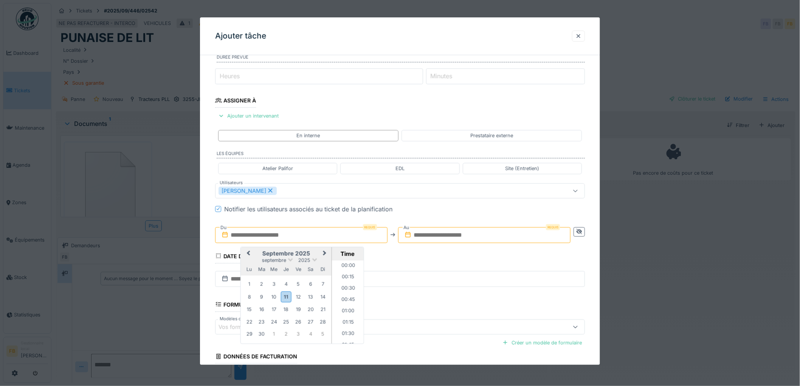
scroll to position [531, 0]
click at [247, 251] on button "Previous Month" at bounding box center [248, 254] width 12 height 12
click at [325, 251] on button "Next Month" at bounding box center [326, 254] width 12 height 12
click at [271, 282] on div "3" at bounding box center [274, 284] width 10 height 10
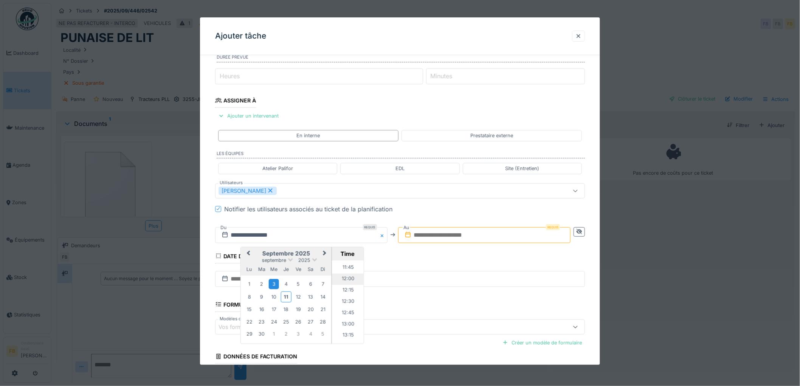
click at [341, 275] on li "12:00" at bounding box center [348, 279] width 32 height 11
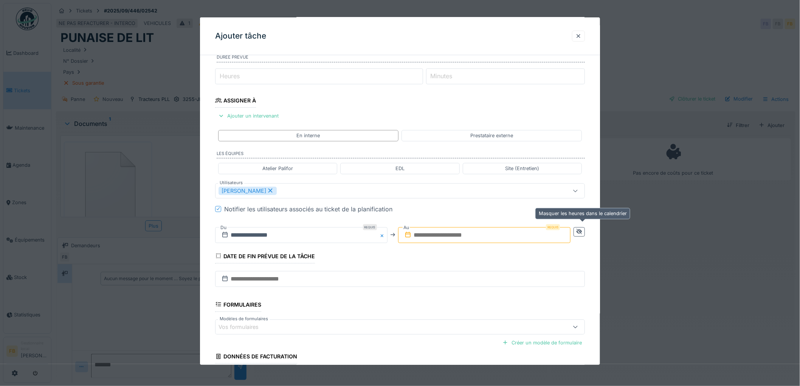
click at [581, 231] on icon at bounding box center [580, 231] width 6 height 5
click at [267, 235] on input "text" at bounding box center [393, 235] width 356 height 16
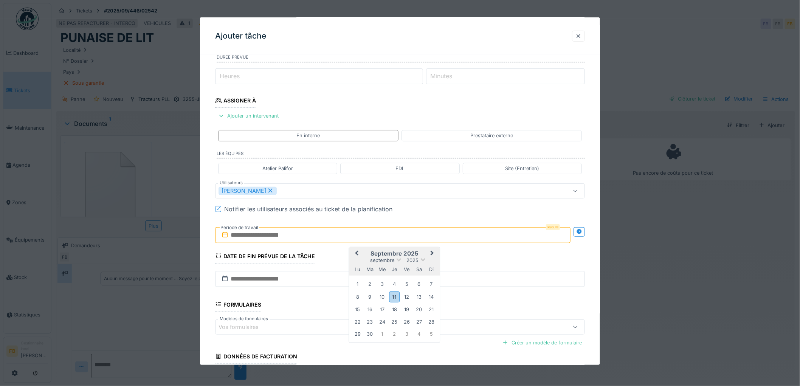
click at [360, 256] on button "Previous Month" at bounding box center [356, 254] width 12 height 12
click at [432, 253] on span "Next Month" at bounding box center [432, 253] width 0 height 9
click at [368, 300] on div "9" at bounding box center [370, 297] width 10 height 10
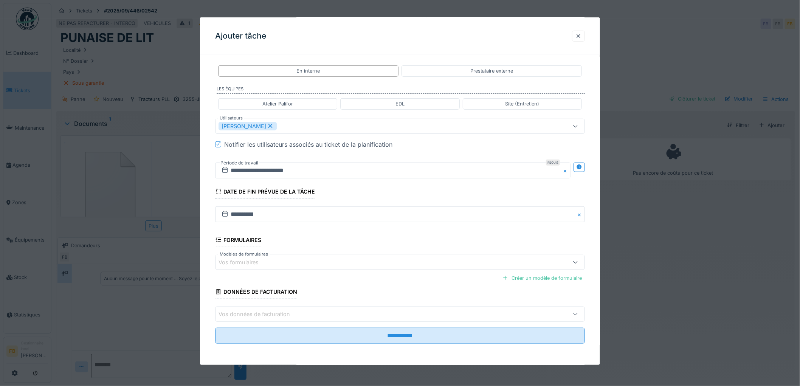
scroll to position [6, 0]
click at [256, 312] on div "Vos données de facturation" at bounding box center [260, 314] width 82 height 8
click at [207, 242] on div "**********" at bounding box center [400, 136] width 400 height 457
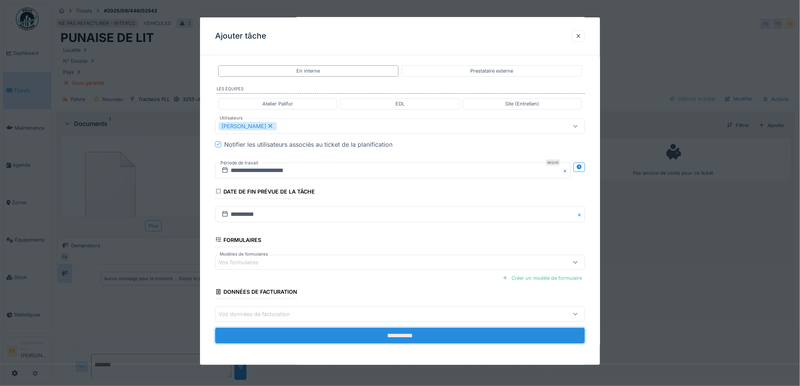
click at [369, 332] on input "**********" at bounding box center [400, 336] width 370 height 16
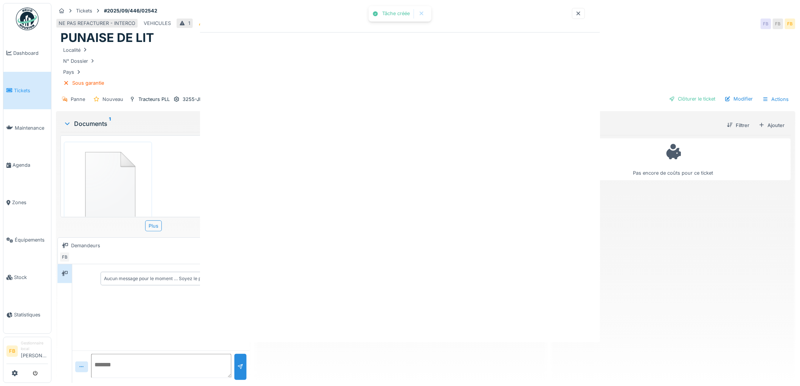
scroll to position [0, 0]
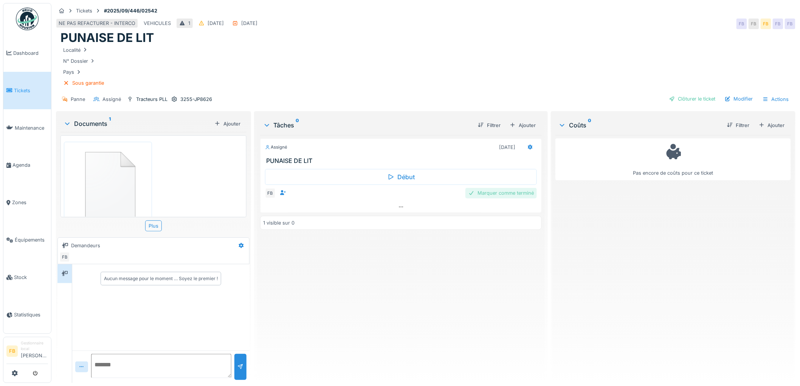
click at [519, 188] on div "Marquer comme terminé" at bounding box center [501, 193] width 71 height 10
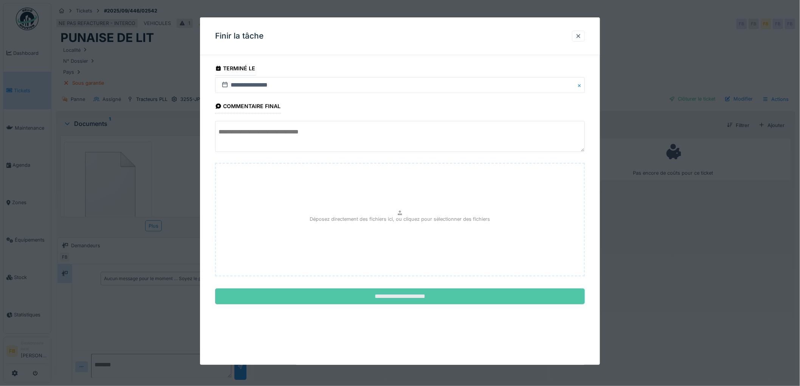
click at [429, 295] on input "**********" at bounding box center [400, 297] width 370 height 16
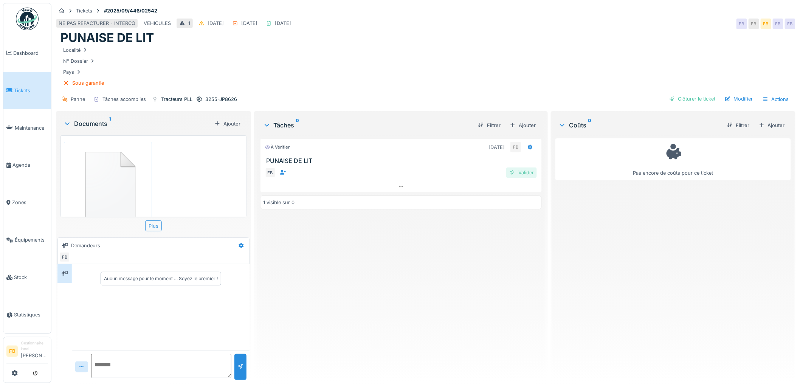
click at [519, 168] on div "Valider" at bounding box center [522, 173] width 31 height 10
click at [679, 95] on div "Clôturer le ticket" at bounding box center [693, 99] width 53 height 10
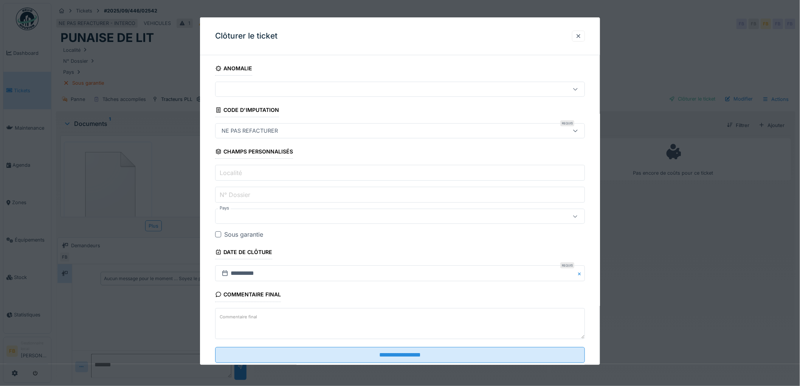
scroll to position [20, 0]
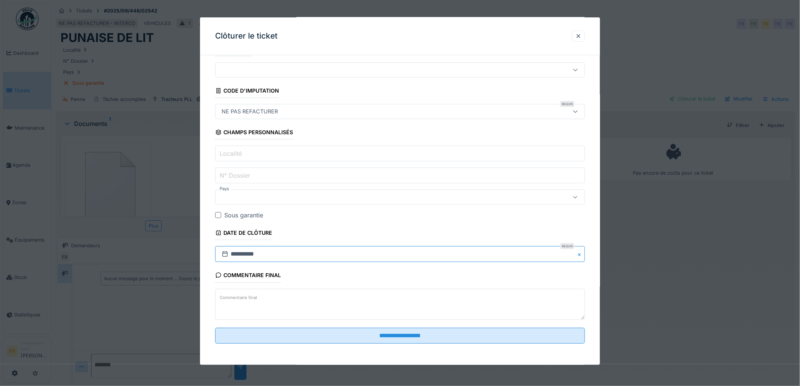
click at [255, 253] on input "**********" at bounding box center [400, 254] width 370 height 16
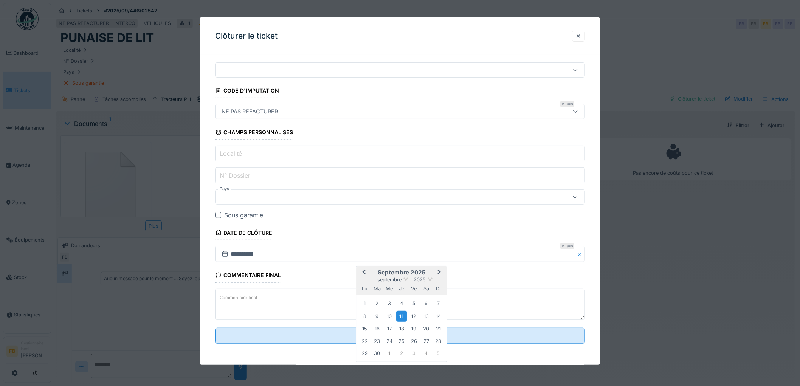
click at [364, 273] on span "Previous Month" at bounding box center [364, 272] width 0 height 9
click at [361, 272] on button "Previous Month" at bounding box center [363, 273] width 12 height 12
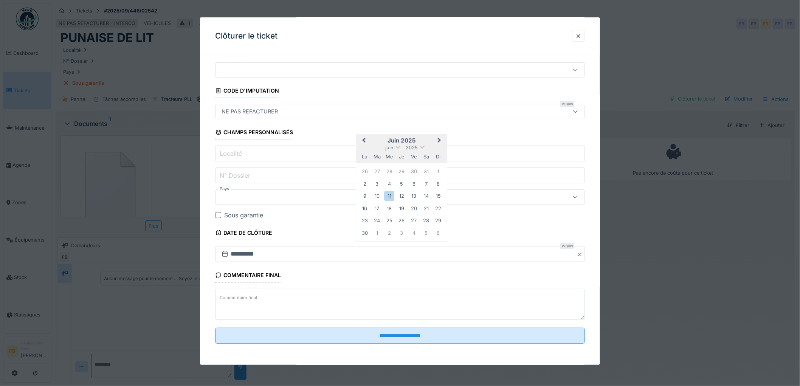
click at [364, 140] on span "Previous Month" at bounding box center [364, 140] width 0 height 9
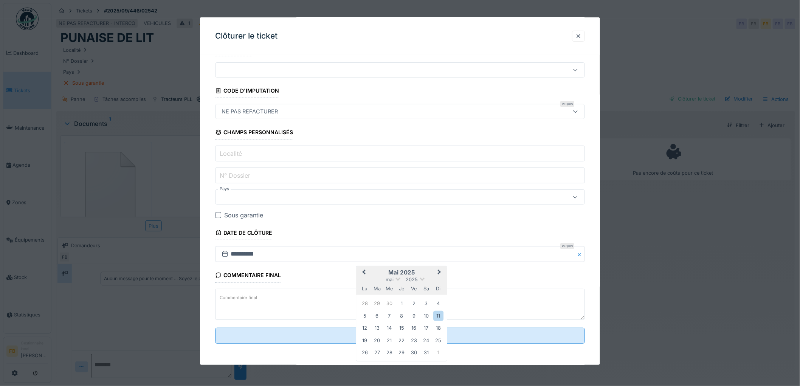
click at [365, 277] on button "Previous Month" at bounding box center [363, 273] width 12 height 12
click at [441, 269] on button "Next Month" at bounding box center [440, 273] width 12 height 12
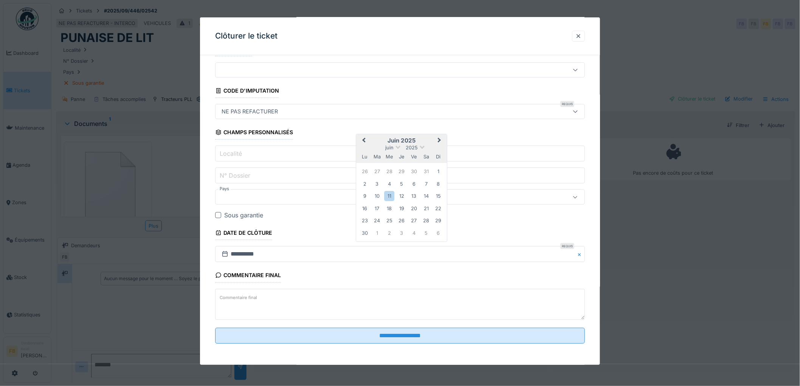
click at [440, 138] on span "Next Month" at bounding box center [440, 140] width 0 height 9
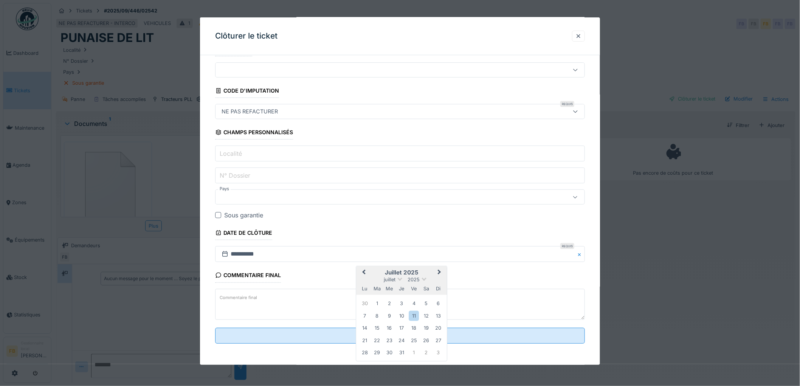
click at [435, 270] on button "Next Month" at bounding box center [440, 273] width 12 height 12
click at [581, 36] on div at bounding box center [579, 36] width 6 height 7
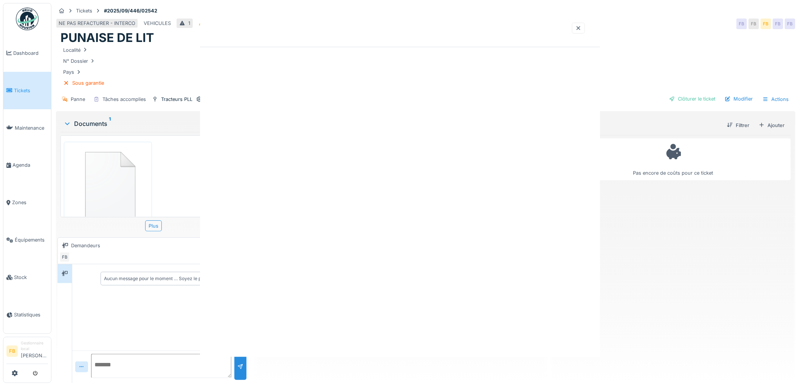
scroll to position [0, 0]
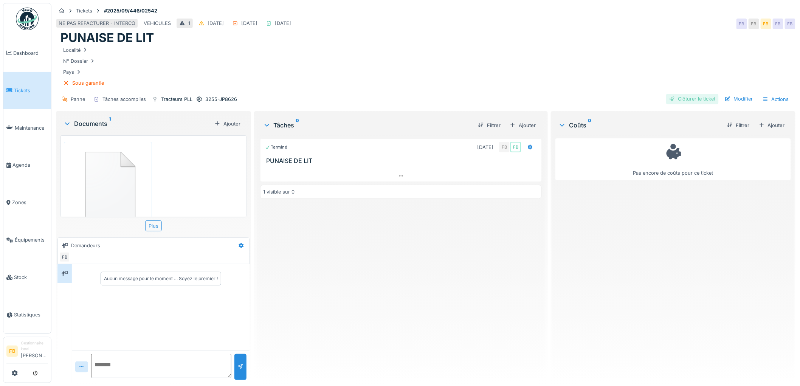
click at [674, 94] on div "Clôturer le ticket" at bounding box center [693, 99] width 53 height 10
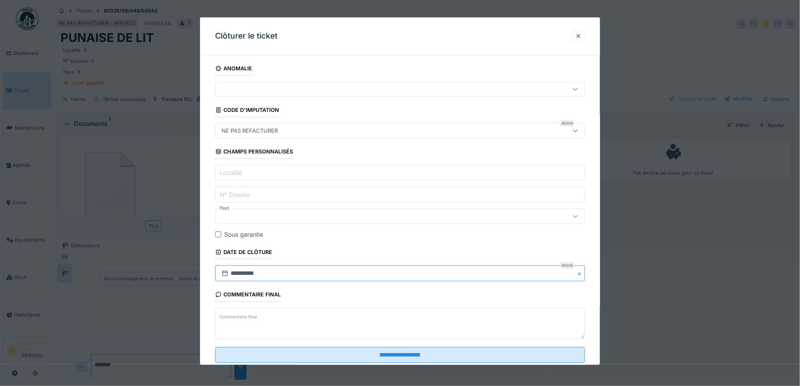
click at [258, 269] on input "**********" at bounding box center [400, 274] width 370 height 16
click at [391, 199] on div "3" at bounding box center [389, 202] width 10 height 10
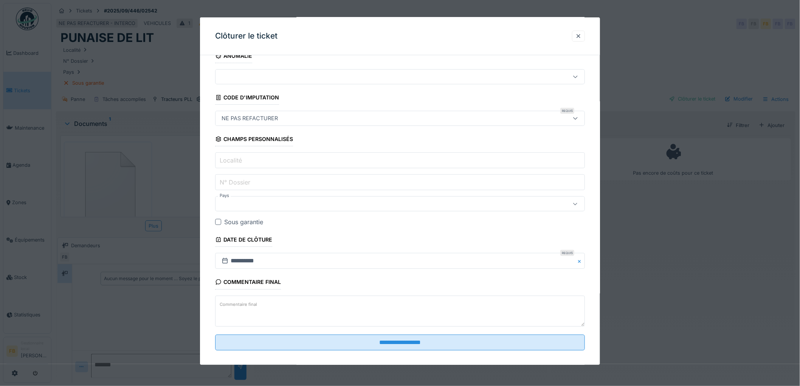
scroll to position [20, 0]
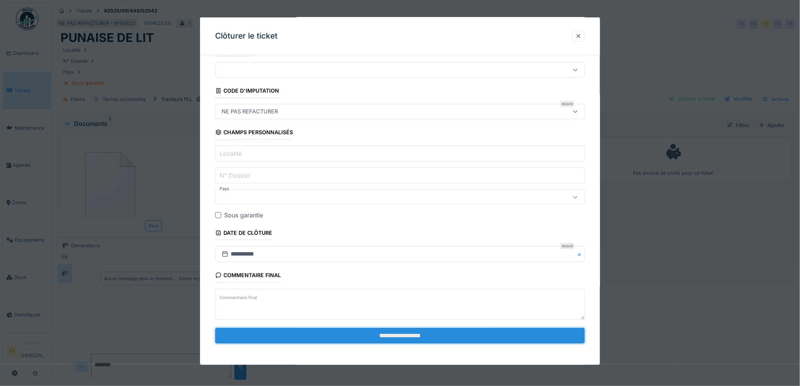
click at [371, 331] on input "**********" at bounding box center [400, 336] width 370 height 16
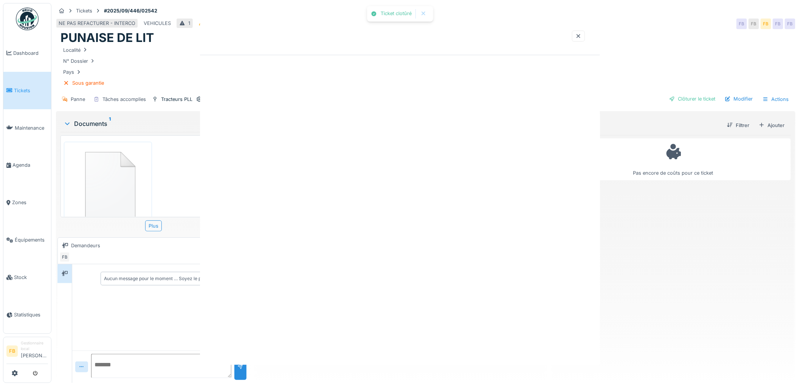
scroll to position [0, 0]
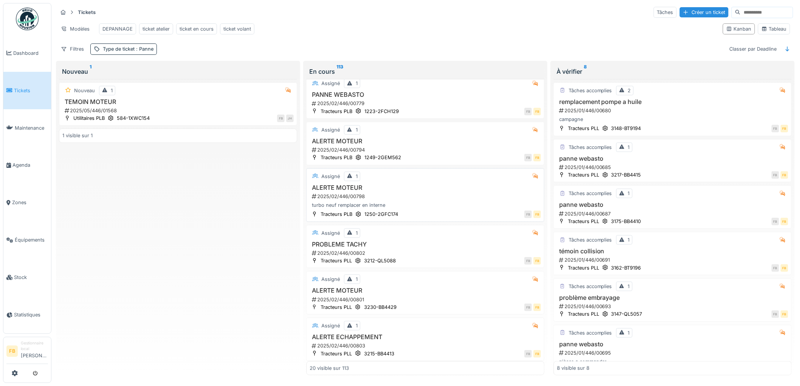
scroll to position [683, 0]
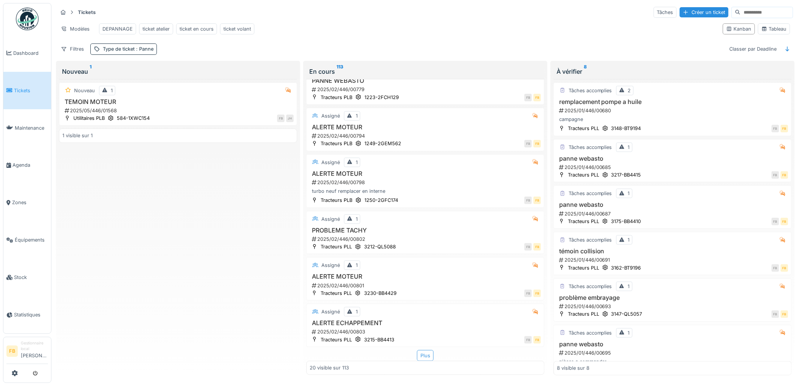
click at [417, 358] on div "Plus" at bounding box center [425, 355] width 17 height 11
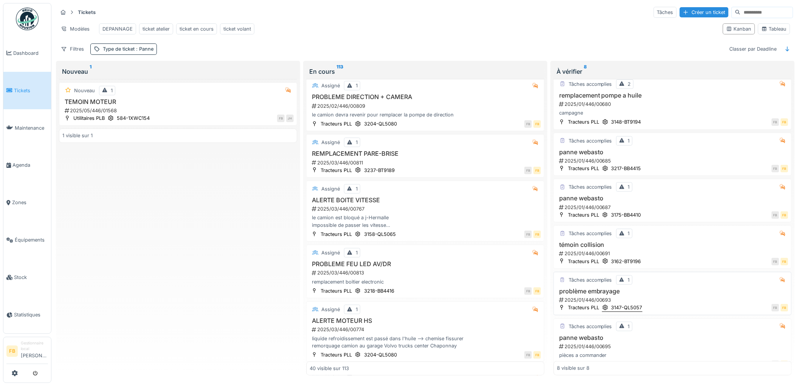
scroll to position [142, 0]
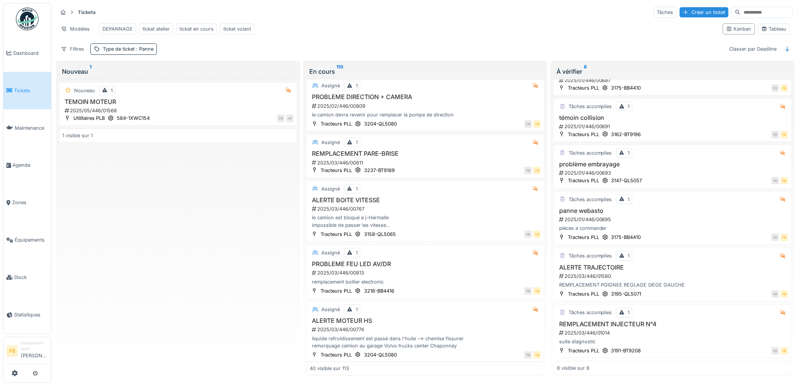
click at [28, 80] on link "Tickets" at bounding box center [27, 90] width 48 height 37
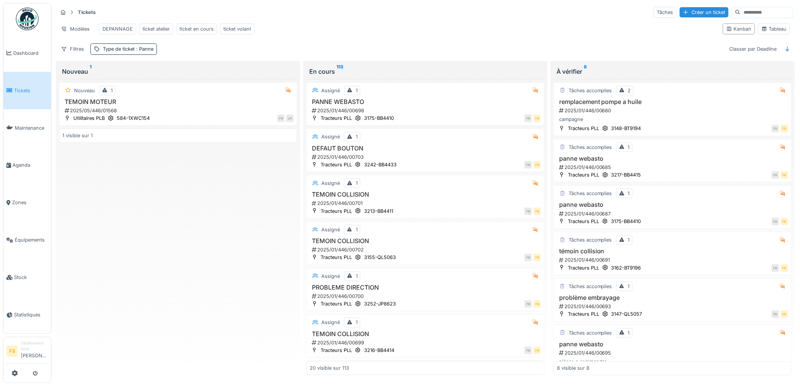
click at [30, 83] on link "Tickets" at bounding box center [27, 90] width 48 height 37
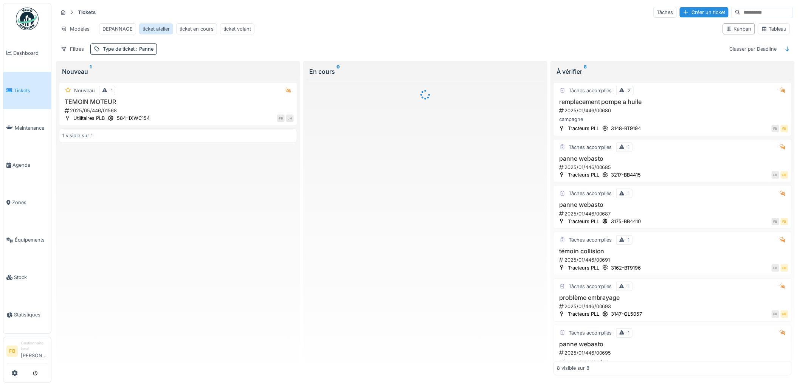
click at [157, 29] on div "ticket atelier" at bounding box center [156, 28] width 27 height 7
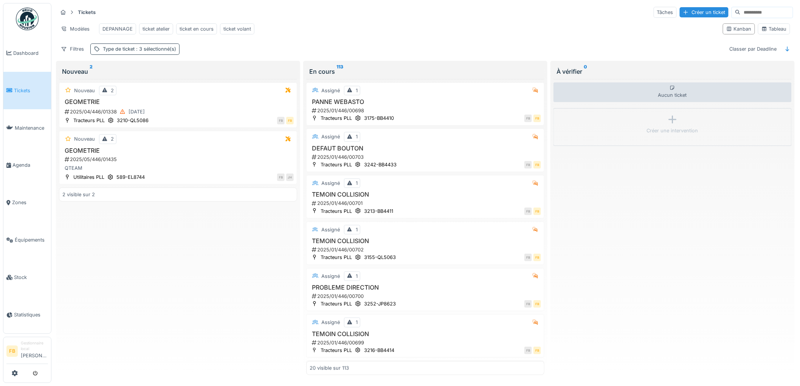
click at [140, 52] on span ": 3 sélectionné(s)" at bounding box center [156, 49] width 42 height 6
drag, startPoint x: 341, startPoint y: 73, endPoint x: 329, endPoint y: 73, distance: 11.7
click at [329, 73] on div "En cours 113" at bounding box center [425, 71] width 238 height 15
click at [15, 87] on span "Tickets" at bounding box center [31, 90] width 34 height 7
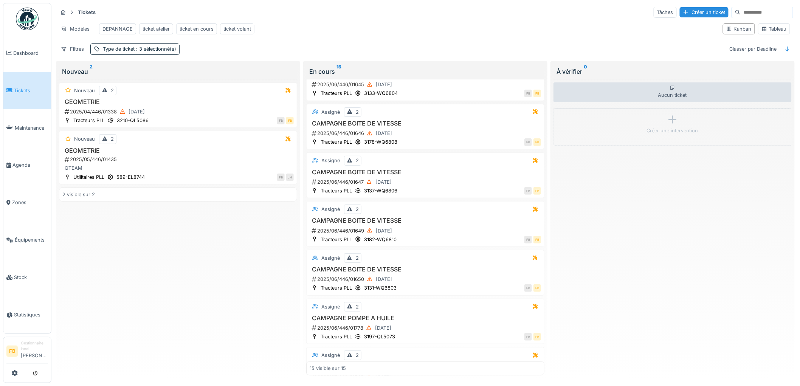
scroll to position [507, 0]
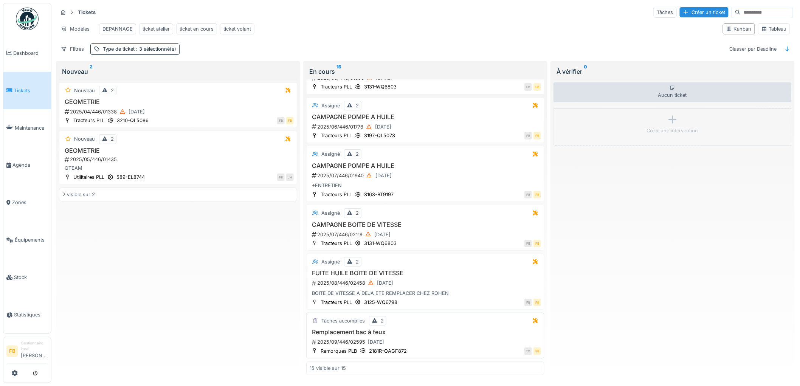
click at [425, 334] on h3 "Remplacement bac à feux" at bounding box center [426, 332] width 232 height 7
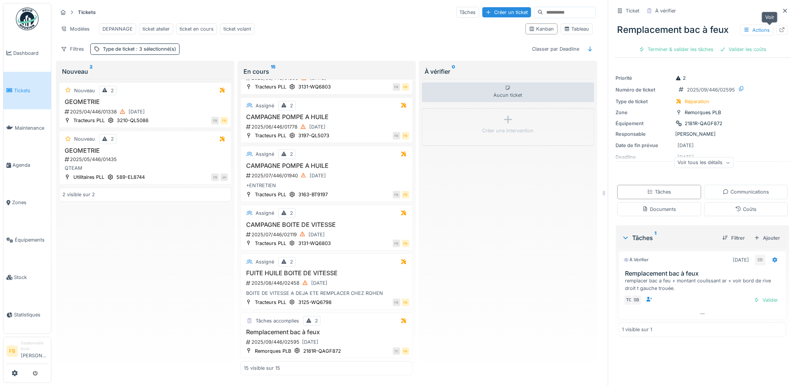
click at [780, 30] on icon at bounding box center [783, 29] width 6 height 5
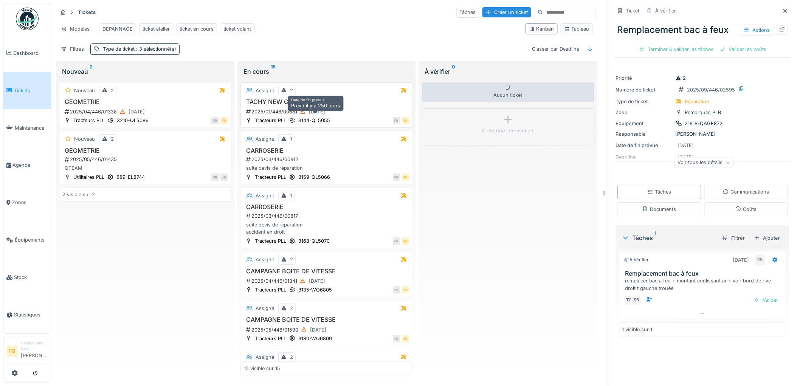
click at [328, 113] on div "04/01/2025" at bounding box center [312, 111] width 31 height 9
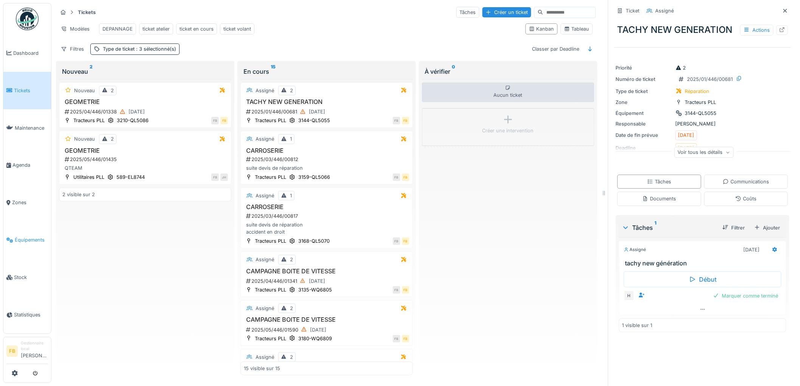
click at [29, 240] on link "Équipements" at bounding box center [27, 239] width 48 height 37
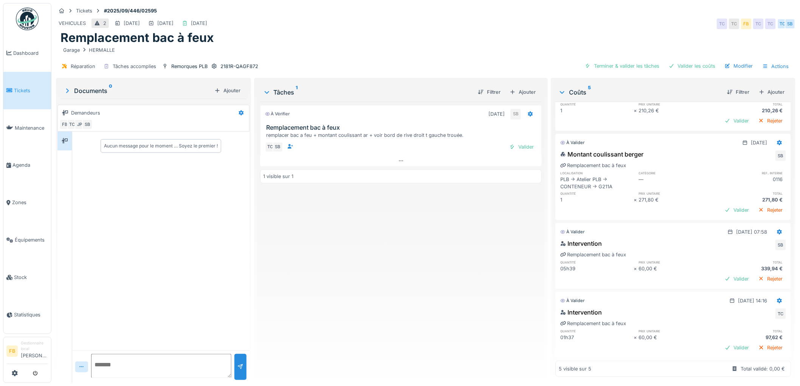
scroll to position [157, 0]
click at [28, 90] on span "Tickets" at bounding box center [31, 90] width 34 height 7
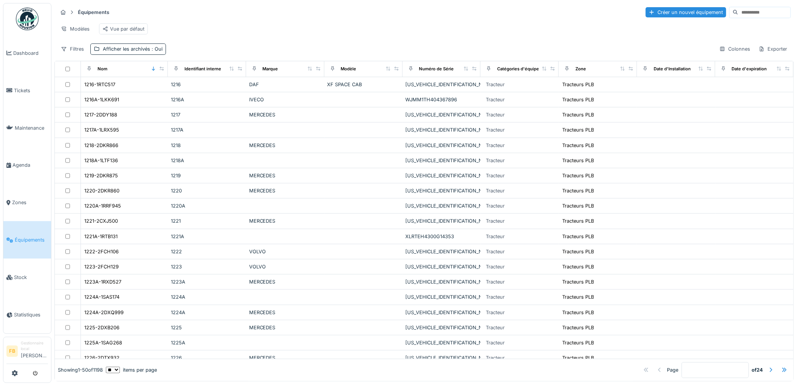
click at [739, 13] on input at bounding box center [765, 12] width 52 height 11
type input "*******"
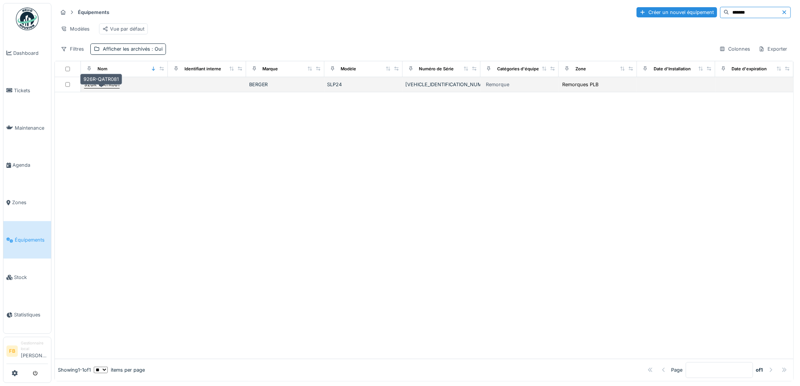
click at [112, 88] on div "926R-QATR081" at bounding box center [101, 84] width 35 height 7
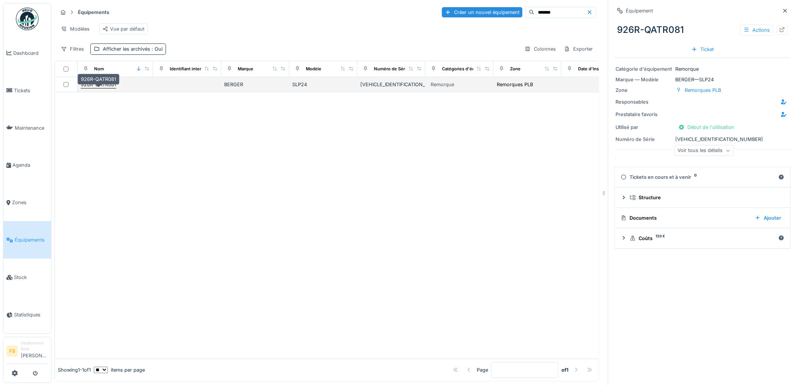
click at [100, 88] on div "926R-QATR081" at bounding box center [98, 84] width 35 height 7
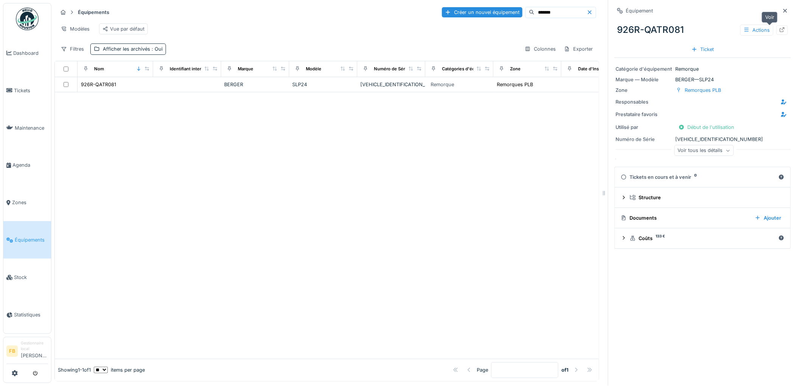
click at [780, 27] on icon at bounding box center [783, 29] width 6 height 5
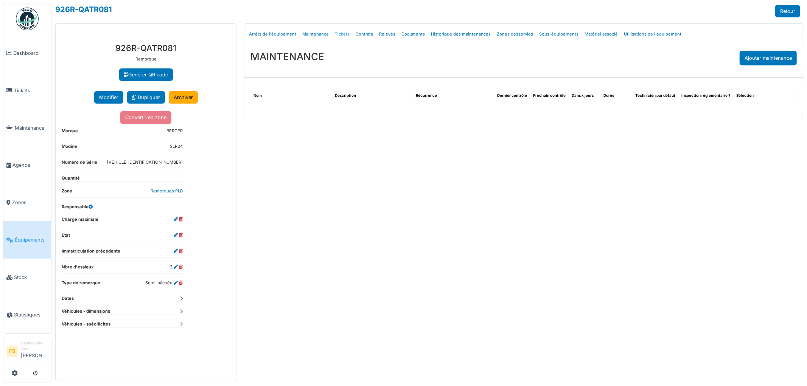
click at [338, 36] on link "Tickets" at bounding box center [342, 34] width 21 height 18
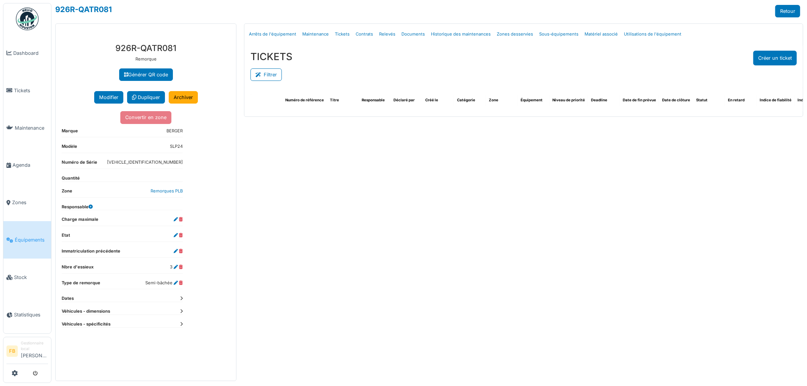
select select "***"
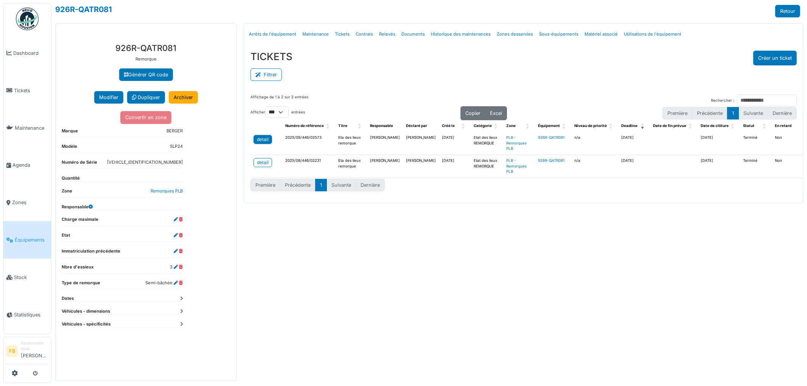
click at [267, 138] on div "detail" at bounding box center [263, 139] width 12 height 7
click at [261, 164] on div "detail" at bounding box center [263, 162] width 12 height 7
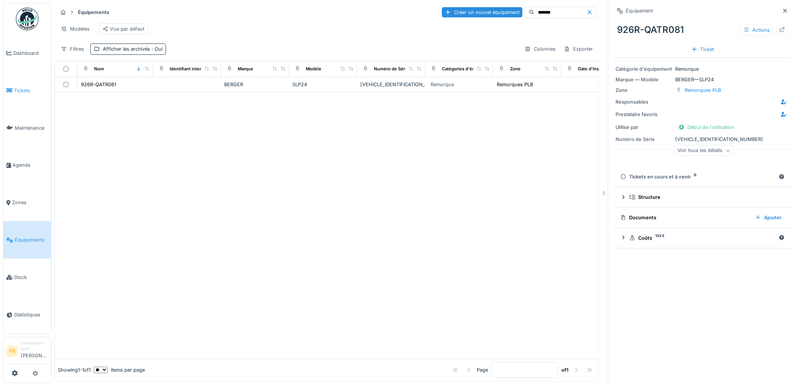
click at [29, 91] on span "Tickets" at bounding box center [31, 90] width 34 height 7
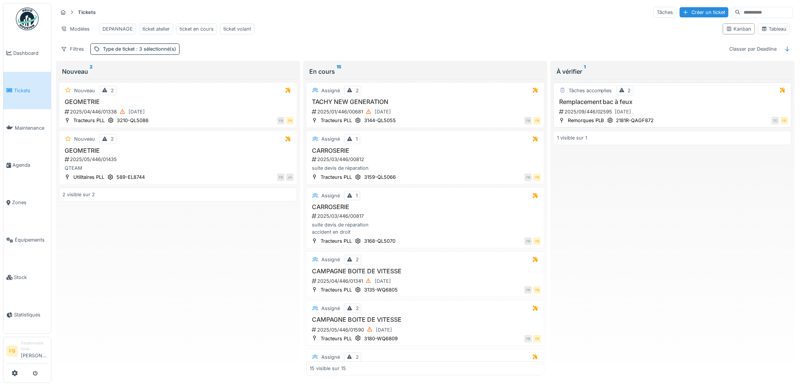
click at [686, 123] on div "TC FB" at bounding box center [724, 121] width 130 height 8
click at [680, 106] on h3 "Remplacement bac à feux" at bounding box center [673, 101] width 232 height 7
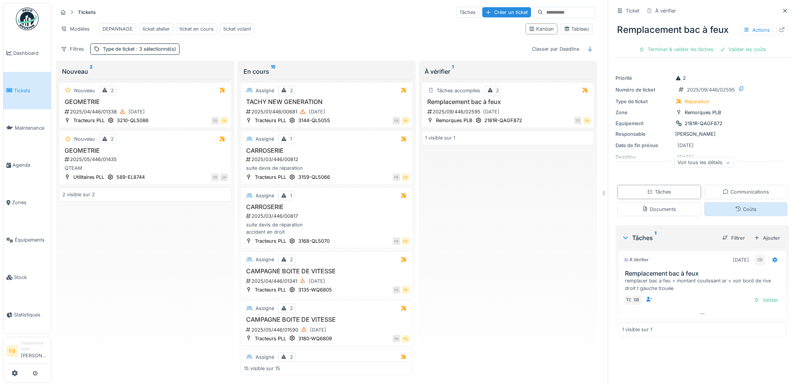
drag, startPoint x: 735, startPoint y: 209, endPoint x: 736, endPoint y: 205, distance: 4.2
click at [736, 209] on div "Coûts" at bounding box center [746, 209] width 21 height 7
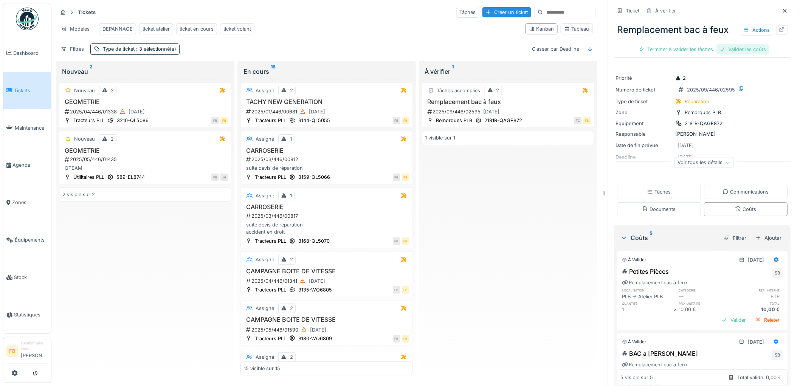
click at [745, 44] on div "Valider les coûts" at bounding box center [743, 49] width 53 height 10
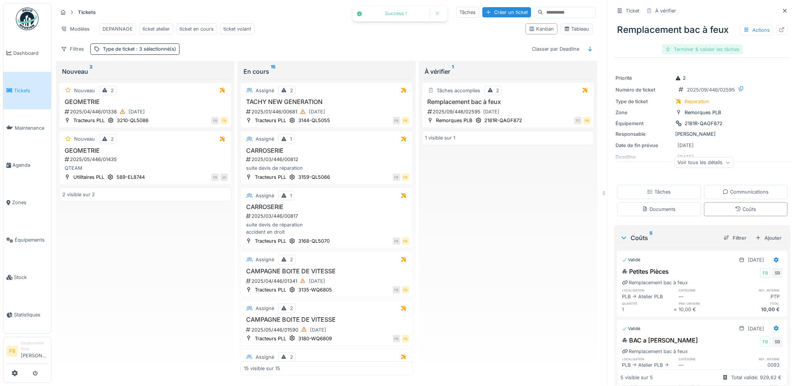
click at [685, 45] on div "Terminer & valider les tâches" at bounding box center [703, 49] width 81 height 10
click at [725, 44] on div "Approuver et clôturer le ticket" at bounding box center [741, 49] width 84 height 10
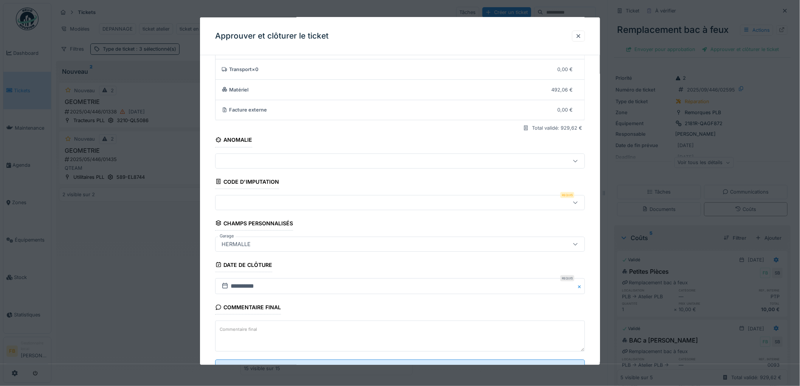
scroll to position [73, 0]
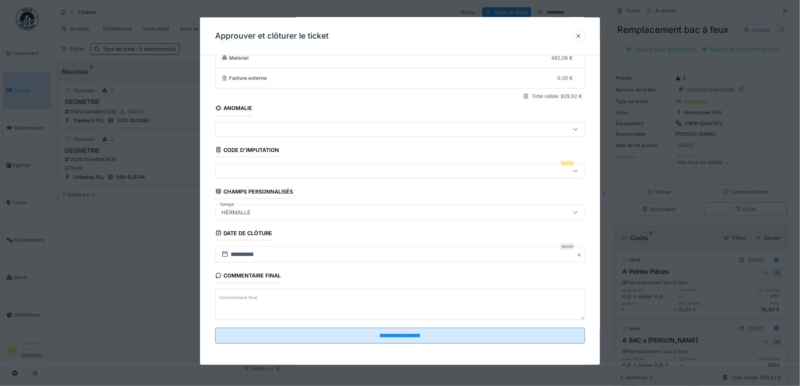
click at [253, 167] on div at bounding box center [379, 171] width 321 height 8
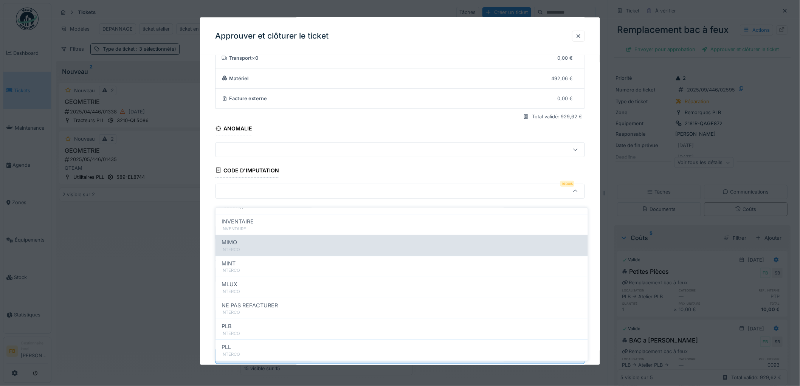
scroll to position [67, 0]
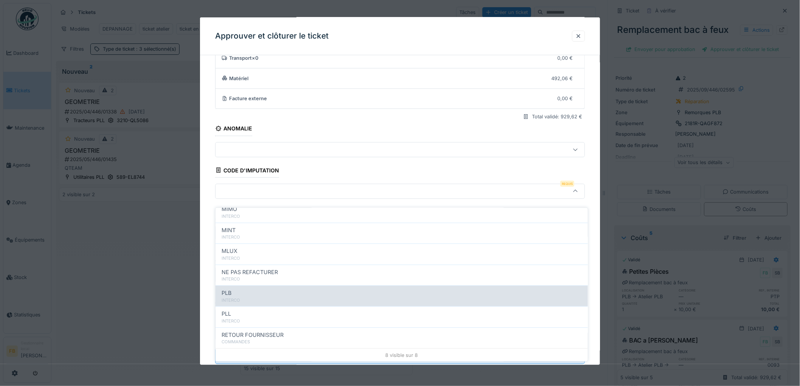
click at [259, 289] on div "PLB" at bounding box center [402, 293] width 361 height 8
type input "***"
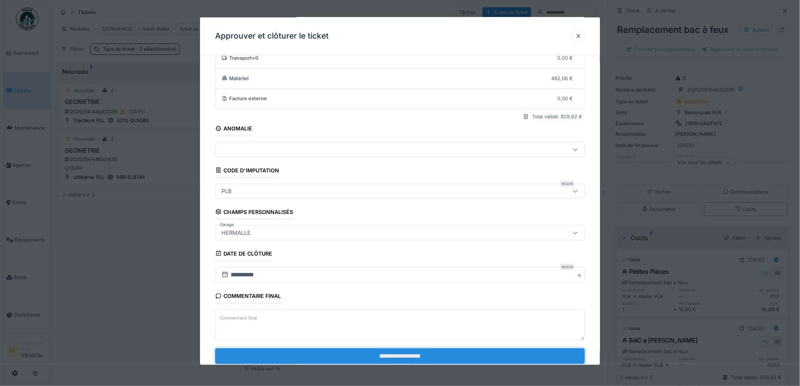
click at [366, 362] on input "**********" at bounding box center [400, 356] width 370 height 16
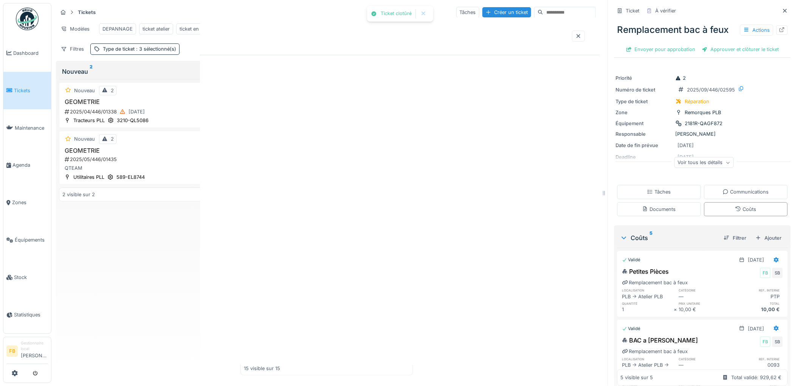
scroll to position [0, 0]
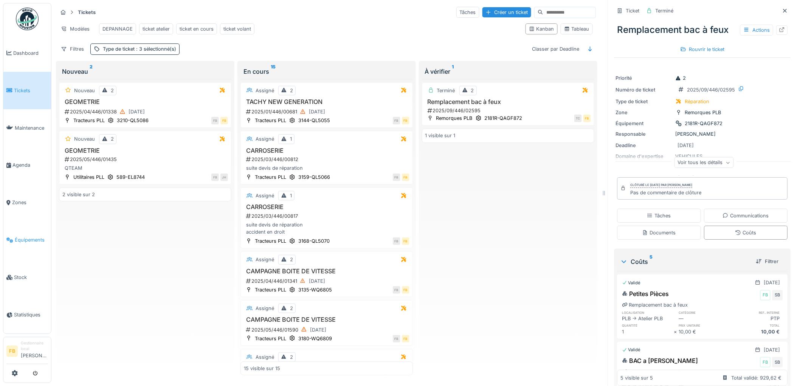
click at [26, 236] on span "Équipements" at bounding box center [31, 239] width 33 height 7
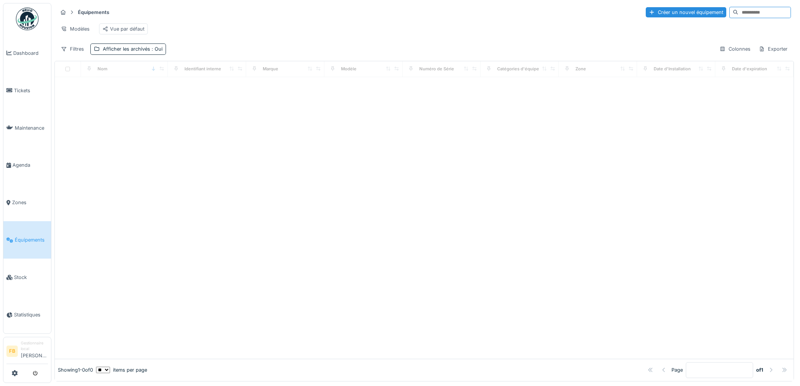
click at [739, 13] on input at bounding box center [765, 12] width 52 height 11
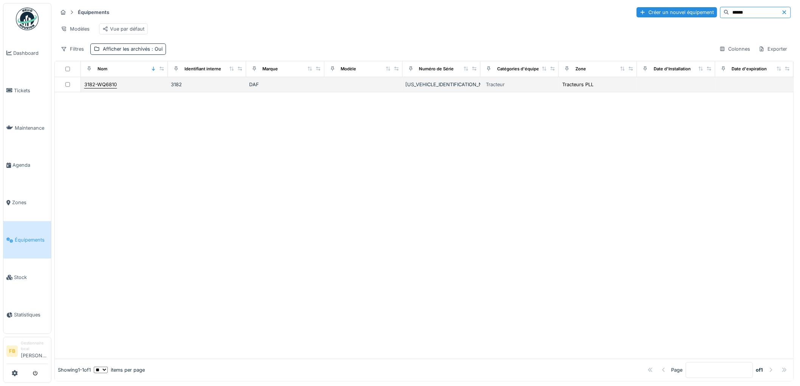
type input "******"
click at [109, 88] on div "3182-WQ6810" at bounding box center [100, 84] width 33 height 7
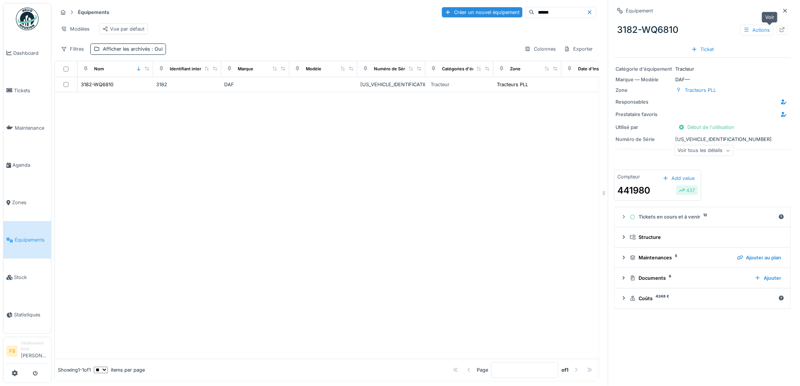
click at [780, 31] on icon at bounding box center [783, 29] width 6 height 5
click at [42, 92] on span "Tickets" at bounding box center [31, 90] width 34 height 7
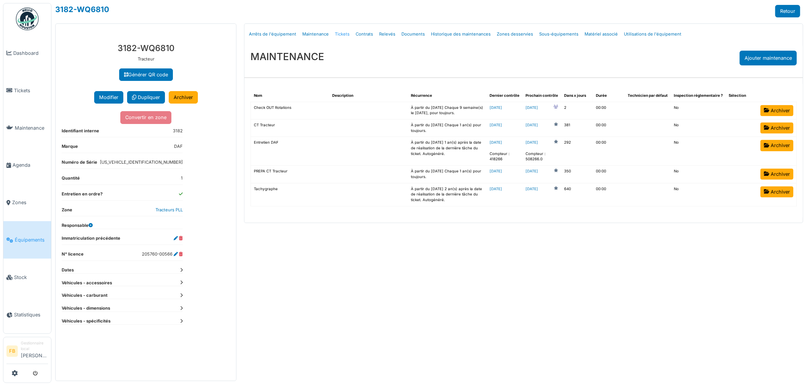
click at [339, 34] on link "Tickets" at bounding box center [342, 34] width 21 height 18
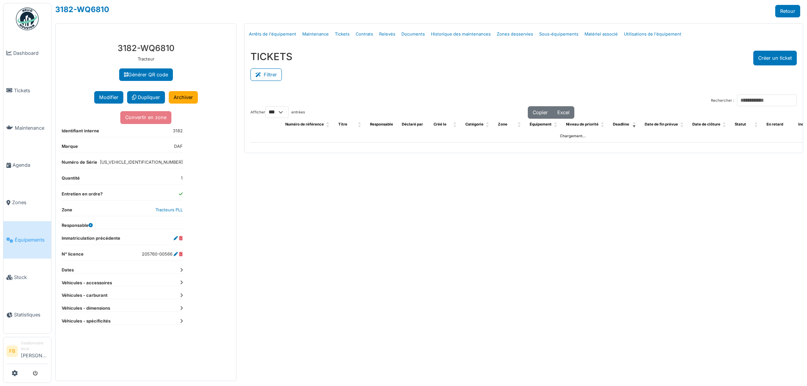
select select "***"
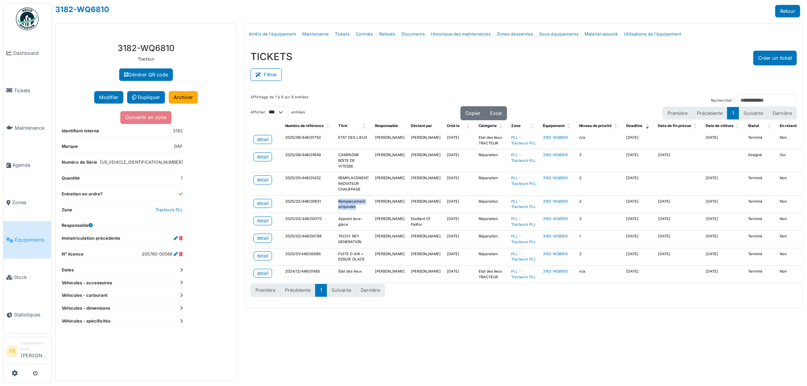
drag, startPoint x: 354, startPoint y: 213, endPoint x: 337, endPoint y: 206, distance: 18.1
click at [337, 206] on td "Remplacement ampoules" at bounding box center [353, 204] width 37 height 17
click at [353, 196] on td "REMPLACEMENT RADIATEUR CHAUFFAGE" at bounding box center [353, 184] width 37 height 23
drag, startPoint x: 362, startPoint y: 195, endPoint x: 333, endPoint y: 184, distance: 30.8
click at [335, 184] on td "REMPLACEMENT RADIATEUR CHAUFFAGE" at bounding box center [353, 184] width 37 height 23
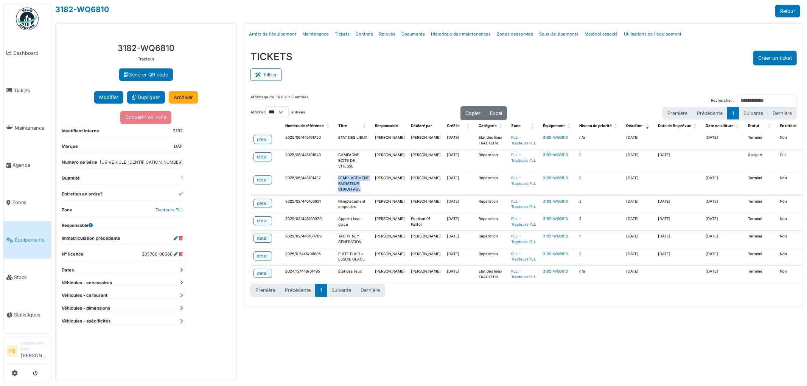
click at [356, 189] on td "REMPLACEMENT RADIATEUR CHAUFFAGE" at bounding box center [353, 184] width 37 height 23
drag, startPoint x: 356, startPoint y: 171, endPoint x: 334, endPoint y: 165, distance: 23.0
click at [337, 167] on td "CAMPAGNE BOITE DE VITESSE" at bounding box center [353, 160] width 37 height 23
click at [335, 161] on td "CAMPAGNE BOITE DE VITESSE" at bounding box center [353, 160] width 37 height 23
click at [364, 173] on td "CAMPAGNE BOITE DE VITESSE" at bounding box center [353, 160] width 37 height 23
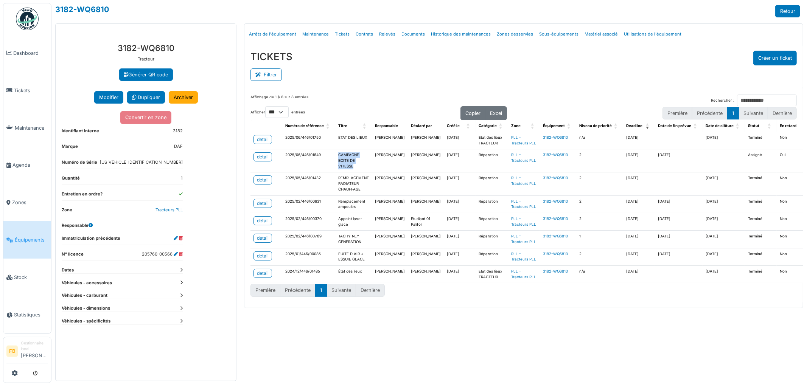
drag, startPoint x: 351, startPoint y: 173, endPoint x: 337, endPoint y: 156, distance: 22.0
click at [337, 156] on td "CAMPAGNE BOITE DE VITESSE" at bounding box center [353, 160] width 37 height 23
click at [362, 169] on td "CAMPAGNE BOITE DE VITESSE" at bounding box center [353, 160] width 37 height 23
drag, startPoint x: 364, startPoint y: 139, endPoint x: 330, endPoint y: 138, distance: 34.4
click at [330, 138] on tr "detail 2025/06/446/01750 ETAT DES LIEUX Farid Benaissa Florian Anciaux 07/06/20…" at bounding box center [579, 140] width 658 height 17
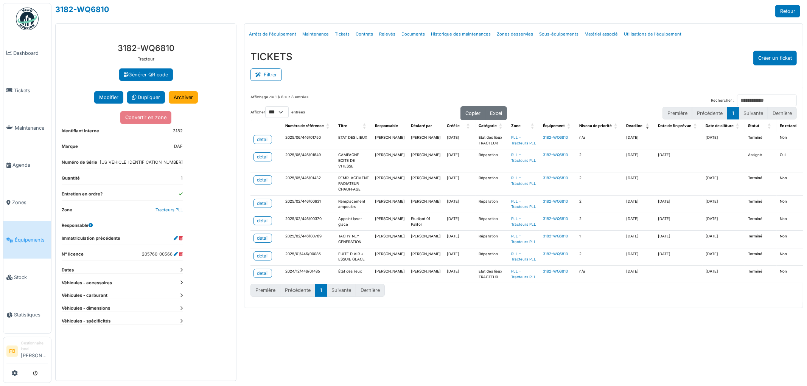
click at [348, 165] on td "CAMPAGNE BOITE DE VITESSE" at bounding box center [353, 160] width 37 height 23
drag, startPoint x: 355, startPoint y: 171, endPoint x: 337, endPoint y: 158, distance: 22.3
click at [337, 158] on td "CAMPAGNE BOITE DE VITESSE" at bounding box center [353, 160] width 37 height 23
drag, startPoint x: 350, startPoint y: 169, endPoint x: 351, endPoint y: 175, distance: 6.5
click at [351, 169] on td "CAMPAGNE BOITE DE VITESSE" at bounding box center [353, 160] width 37 height 23
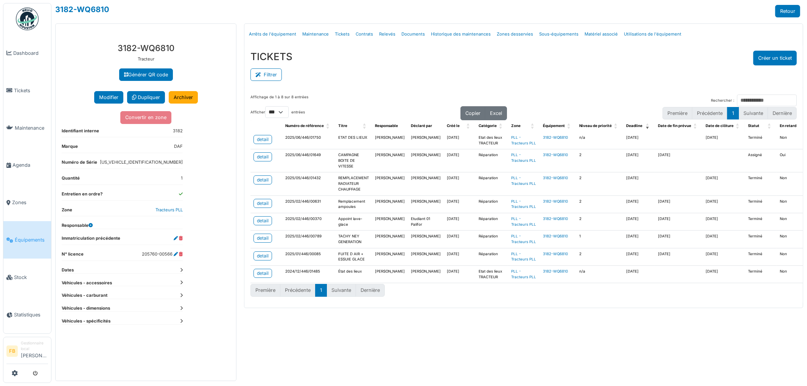
click at [354, 196] on td "REMPLACEMENT RADIATEUR CHAUFFAGE" at bounding box center [353, 184] width 37 height 23
drag, startPoint x: 361, startPoint y: 194, endPoint x: 341, endPoint y: 183, distance: 23.4
click at [333, 171] on tbody "detail 2025/06/446/01750 ETAT DES LIEUX Farid Benaissa Florian Anciaux 07/06/20…" at bounding box center [579, 207] width 658 height 151
click at [349, 188] on td "REMPLACEMENT RADIATEUR CHAUFFAGE" at bounding box center [353, 184] width 37 height 23
click at [364, 196] on td "REMPLACEMENT RADIATEUR CHAUFFAGE" at bounding box center [353, 184] width 37 height 23
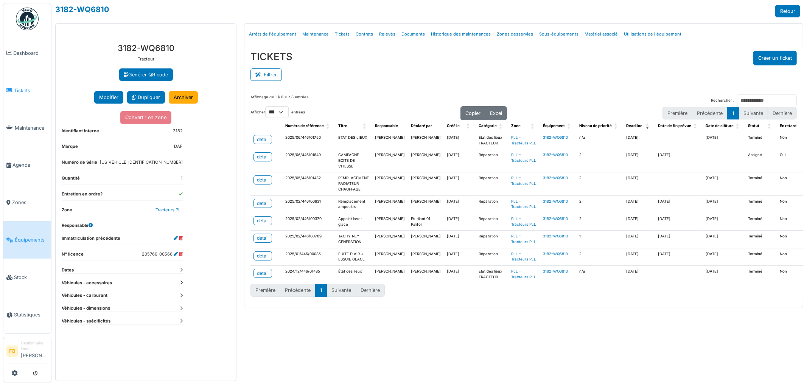
click at [22, 88] on span "Tickets" at bounding box center [31, 90] width 34 height 7
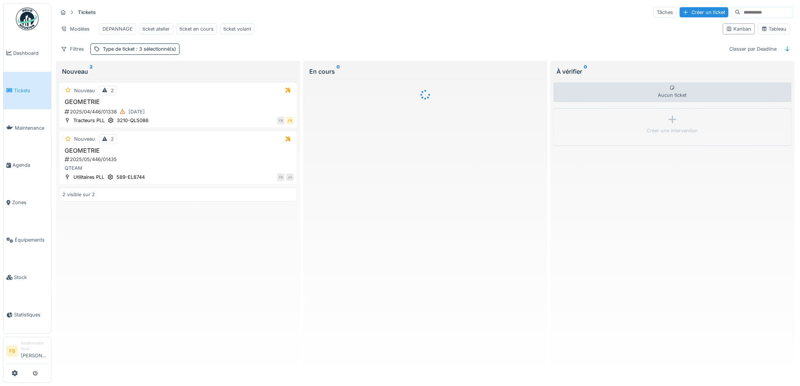
click at [744, 16] on input at bounding box center [767, 12] width 52 height 11
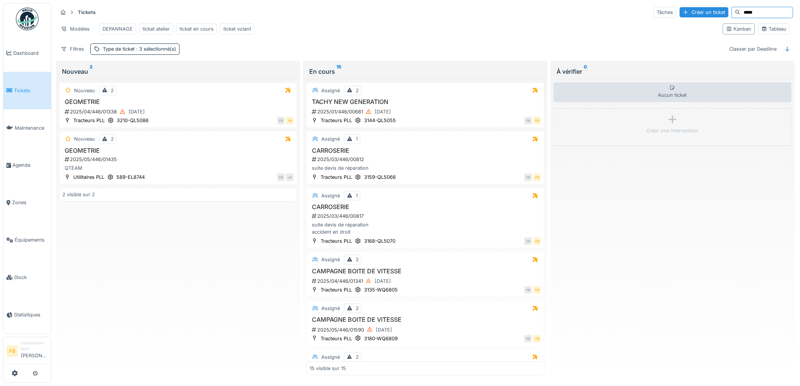
type input "******"
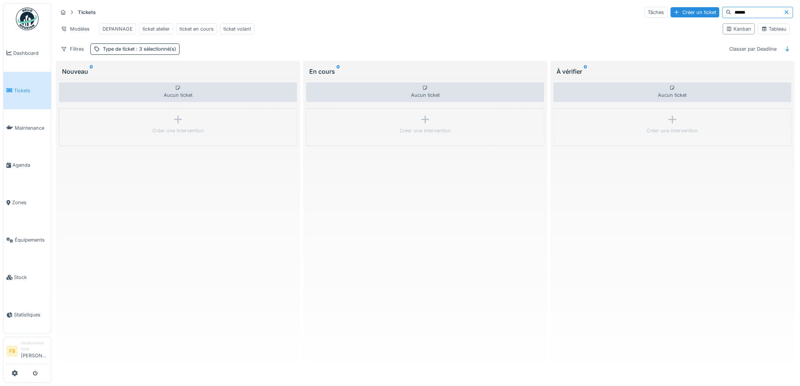
drag, startPoint x: 734, startPoint y: 14, endPoint x: 699, endPoint y: 14, distance: 35.2
click at [699, 14] on div "Tâches Créer un ticket ******" at bounding box center [719, 12] width 149 height 11
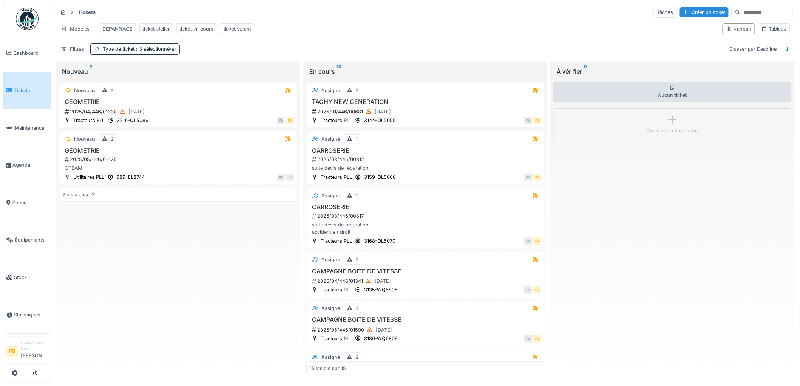
click at [33, 89] on span "Tickets" at bounding box center [31, 90] width 34 height 7
